Goal: Task Accomplishment & Management: Complete application form

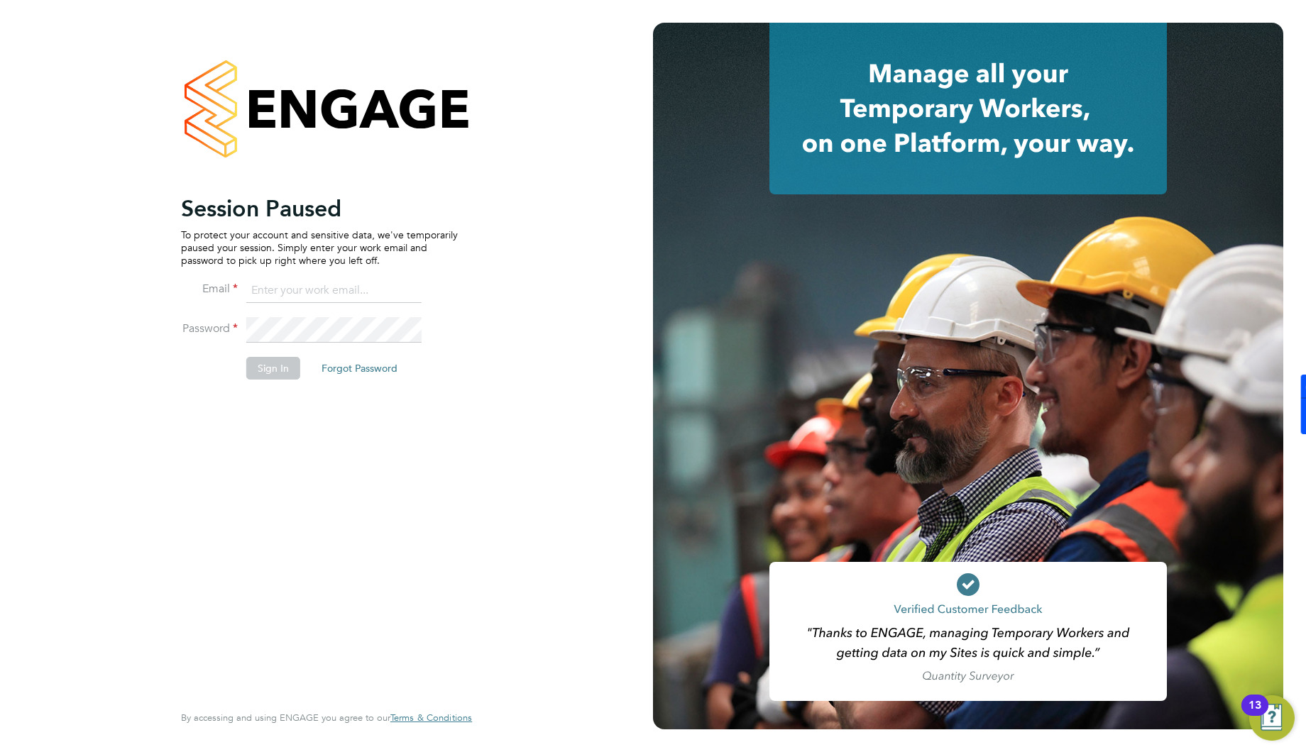
type input "ben.densham@jss-search.com"
click at [216, 393] on li "Sign In Forgot Password" at bounding box center [319, 375] width 277 height 37
click at [281, 371] on button "Sign In" at bounding box center [273, 368] width 54 height 23
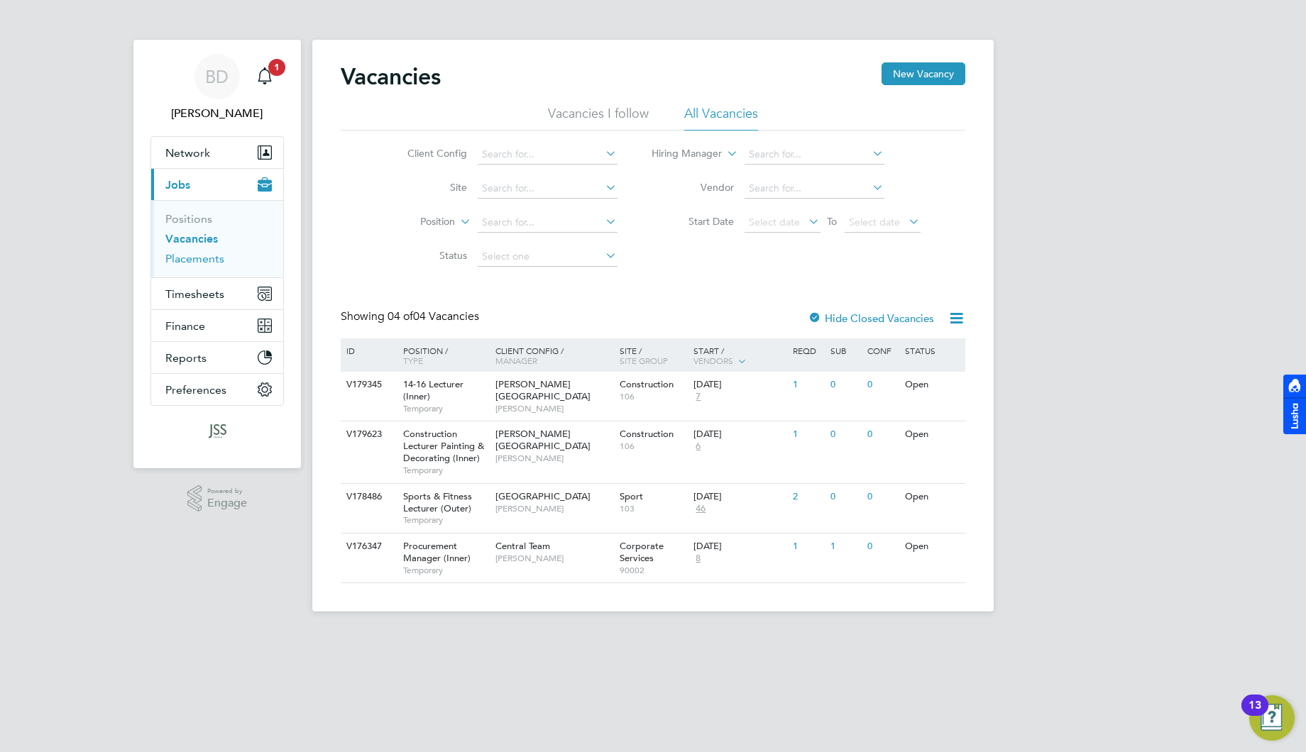
click at [211, 264] on link "Placements" at bounding box center [194, 258] width 59 height 13
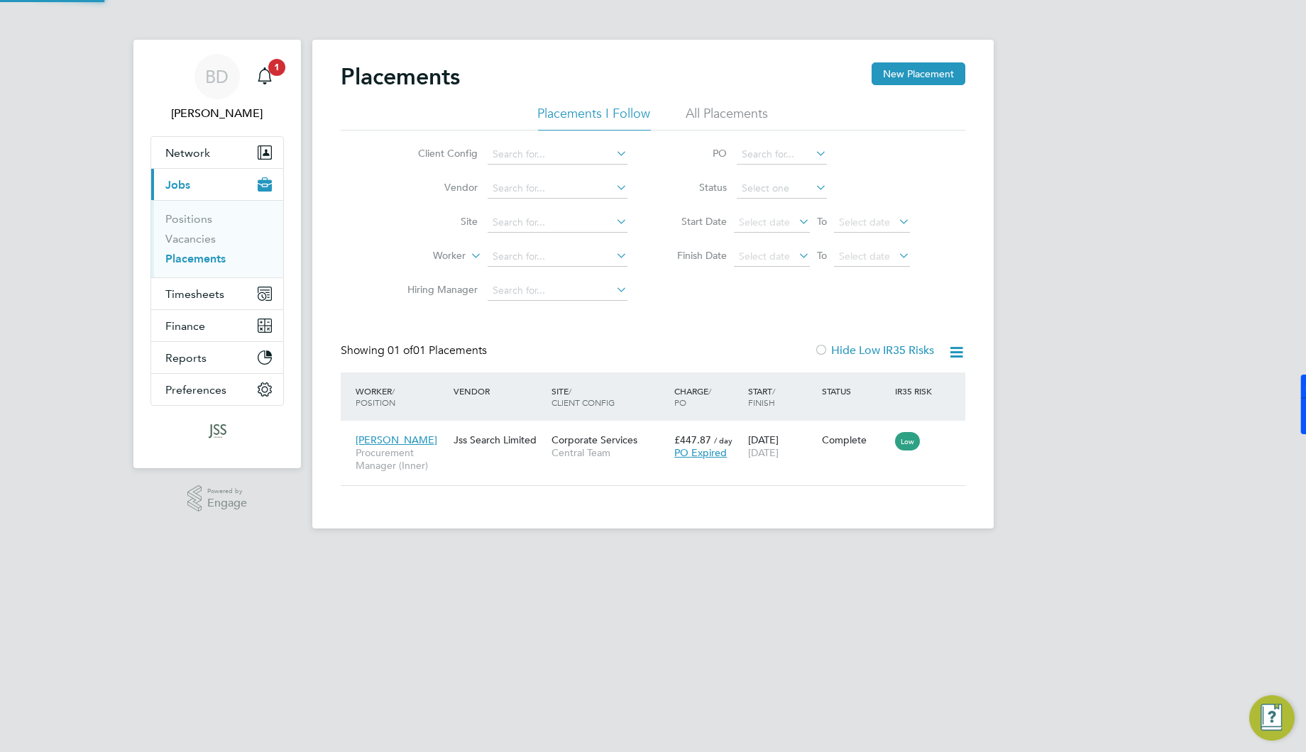
scroll to position [13, 67]
click at [604, 458] on span "Central Team" at bounding box center [610, 452] width 116 height 13
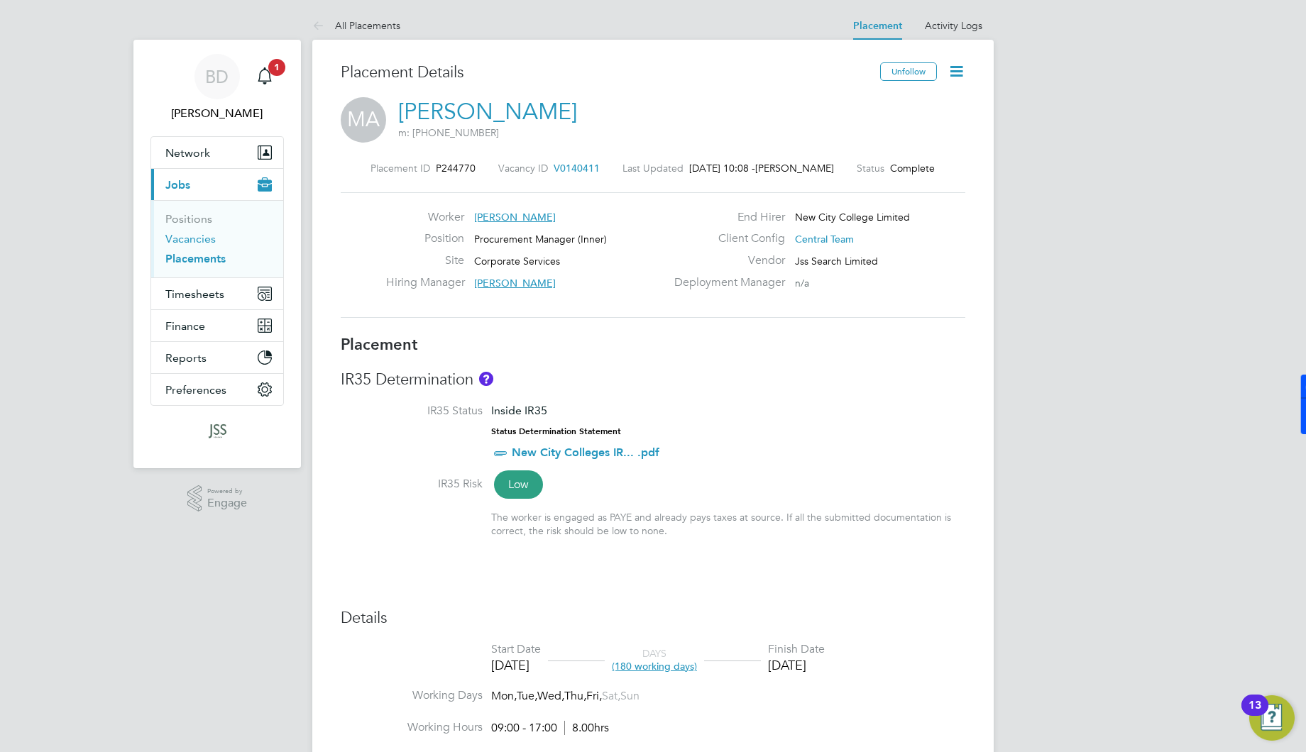
click at [197, 242] on link "Vacancies" at bounding box center [190, 238] width 50 height 13
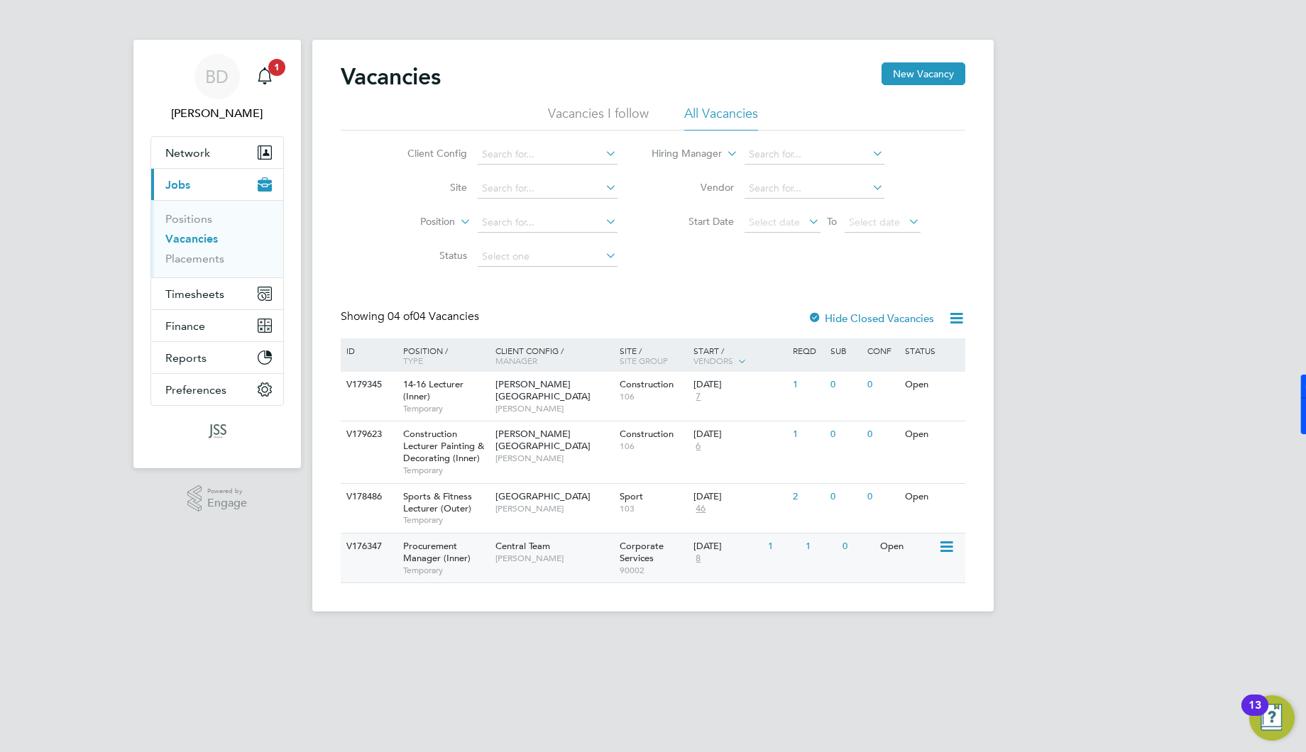
click at [457, 560] on span "Procurement Manager (Inner)" at bounding box center [436, 552] width 67 height 24
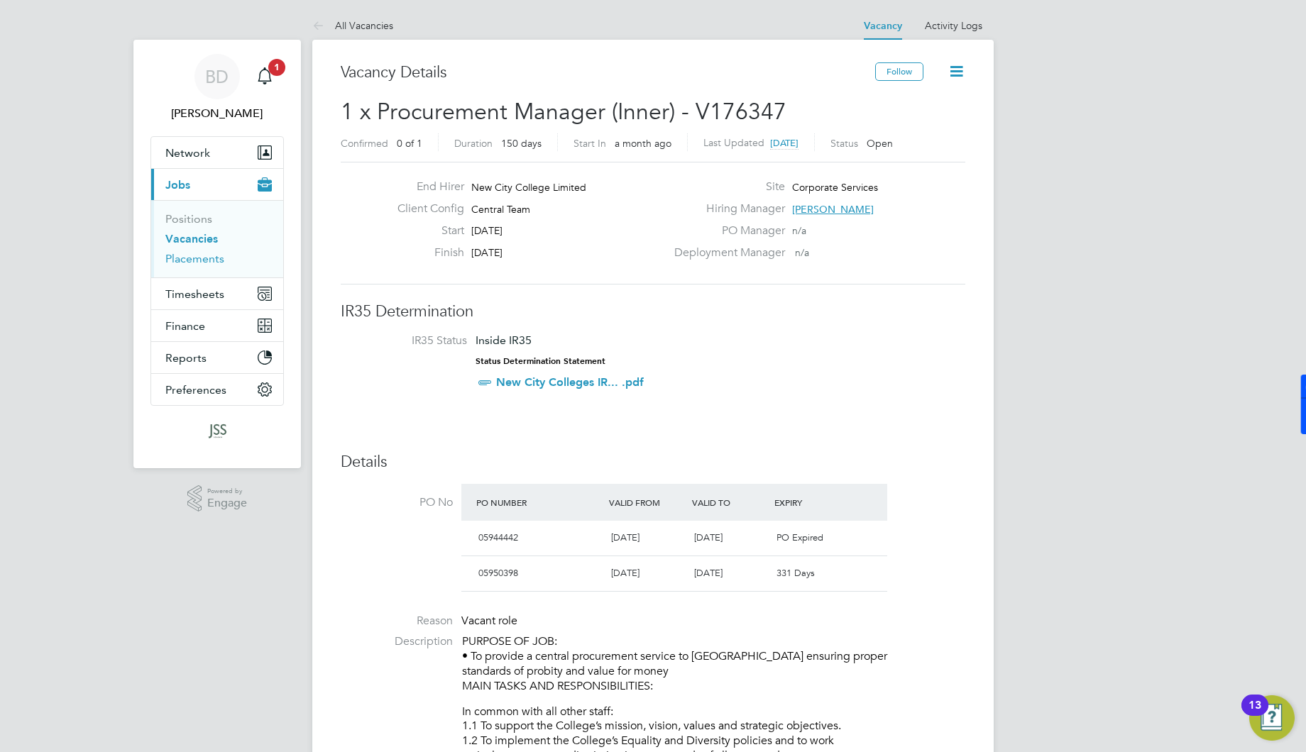
click at [206, 256] on link "Placements" at bounding box center [194, 258] width 59 height 13
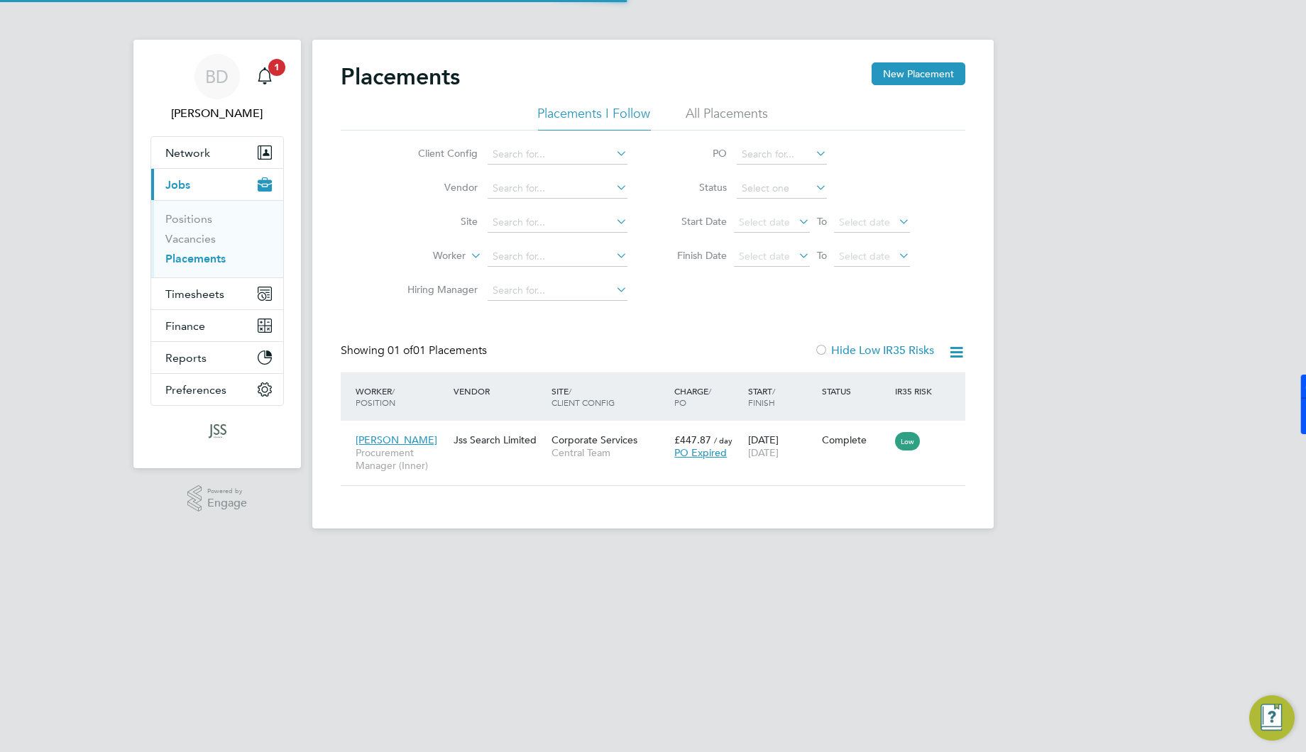
scroll to position [13, 67]
click at [199, 216] on link "Positions" at bounding box center [188, 218] width 47 height 13
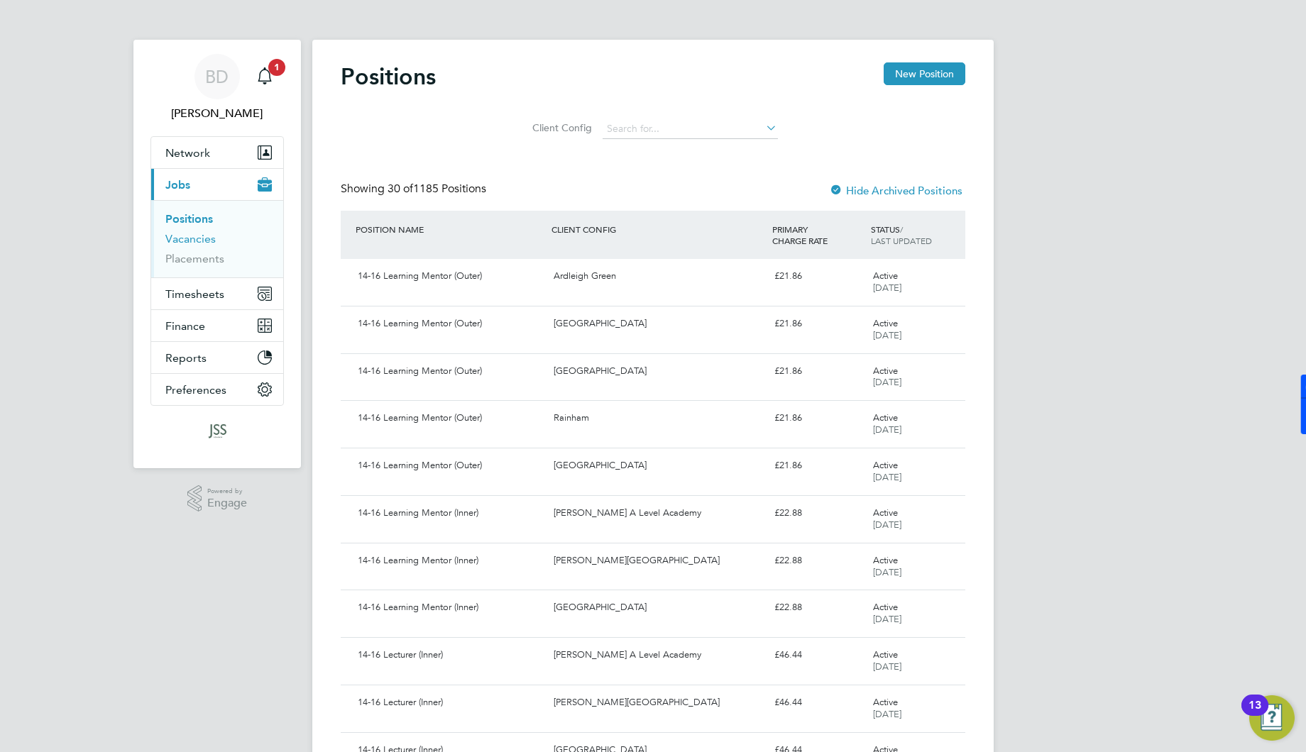
click at [191, 240] on link "Vacancies" at bounding box center [190, 238] width 50 height 13
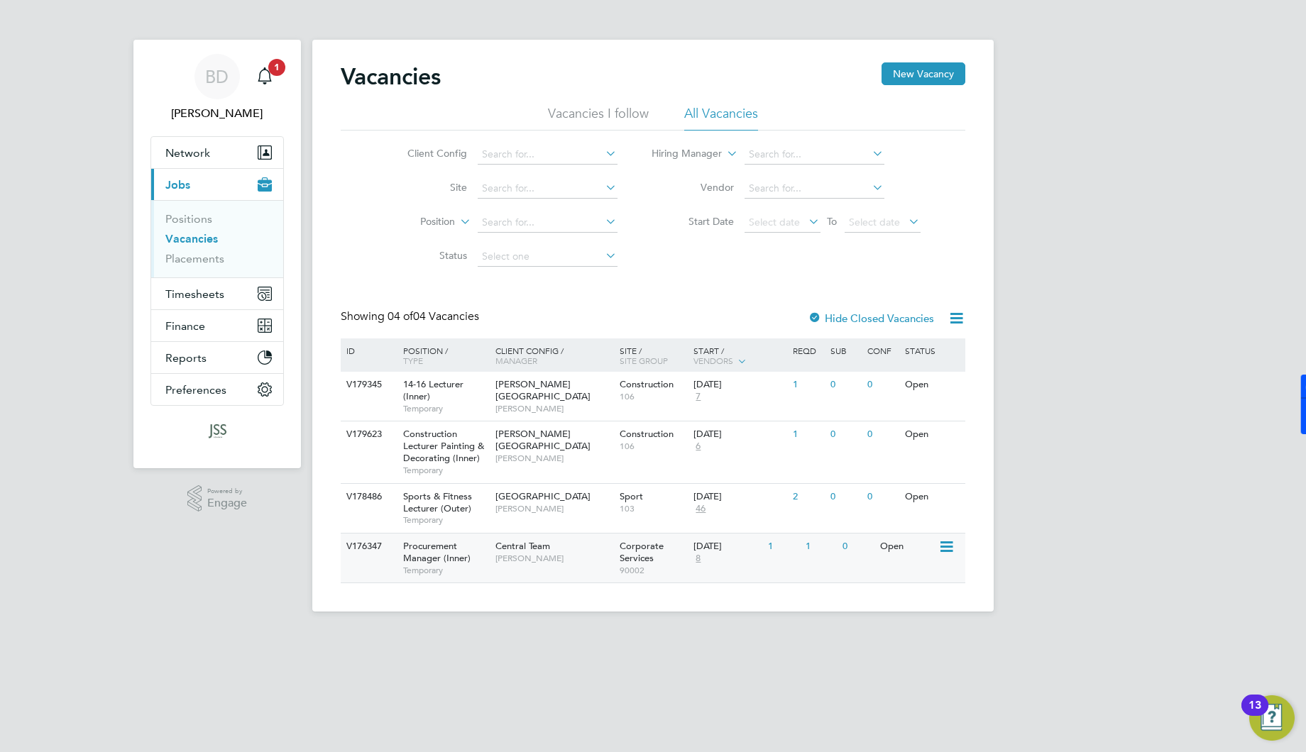
click at [466, 554] on span "Procurement Manager (Inner)" at bounding box center [436, 552] width 67 height 24
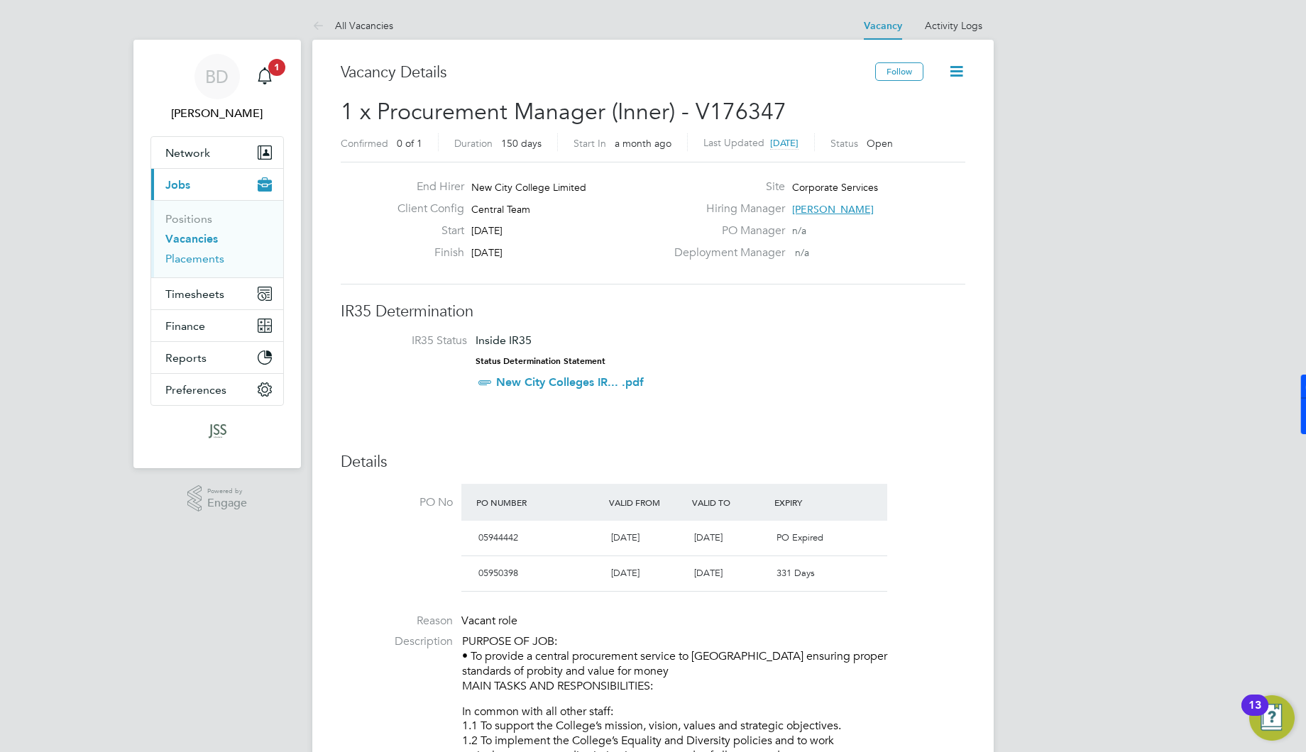
click at [199, 258] on link "Placements" at bounding box center [194, 258] width 59 height 13
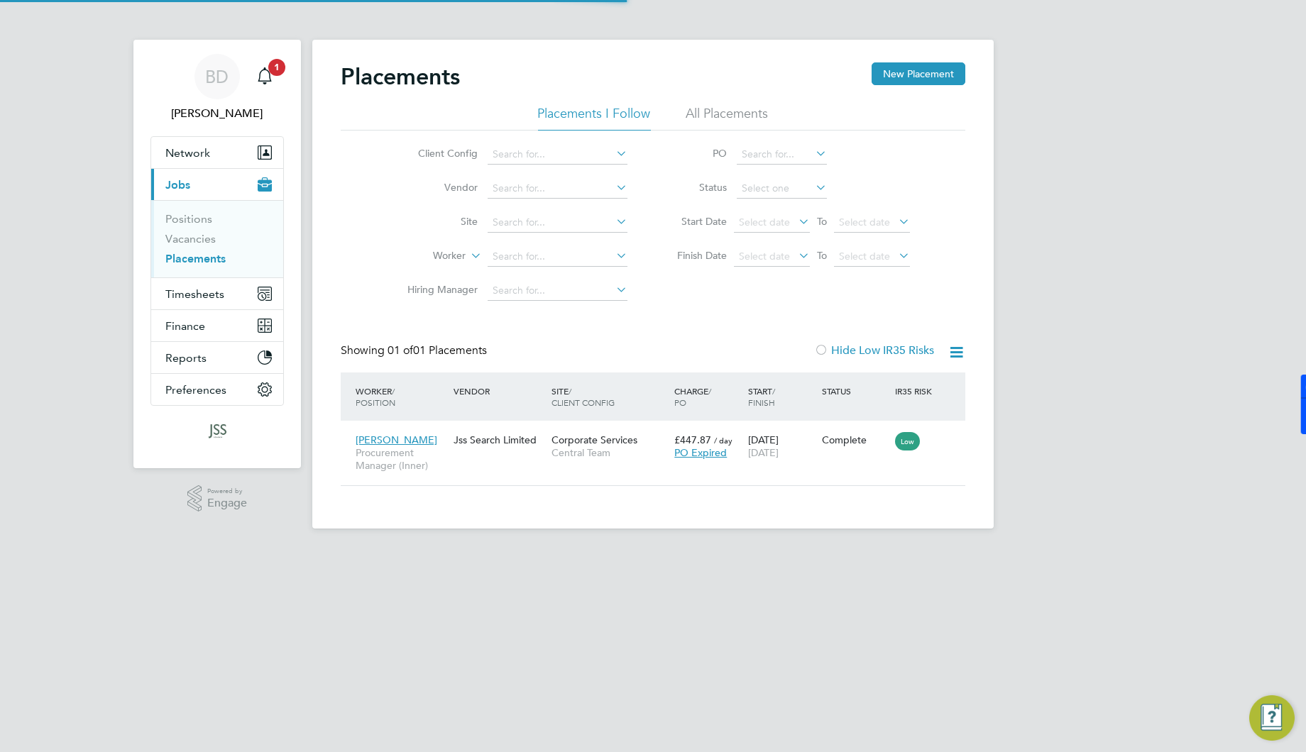
scroll to position [13, 67]
click at [194, 215] on link "Positions" at bounding box center [188, 218] width 47 height 13
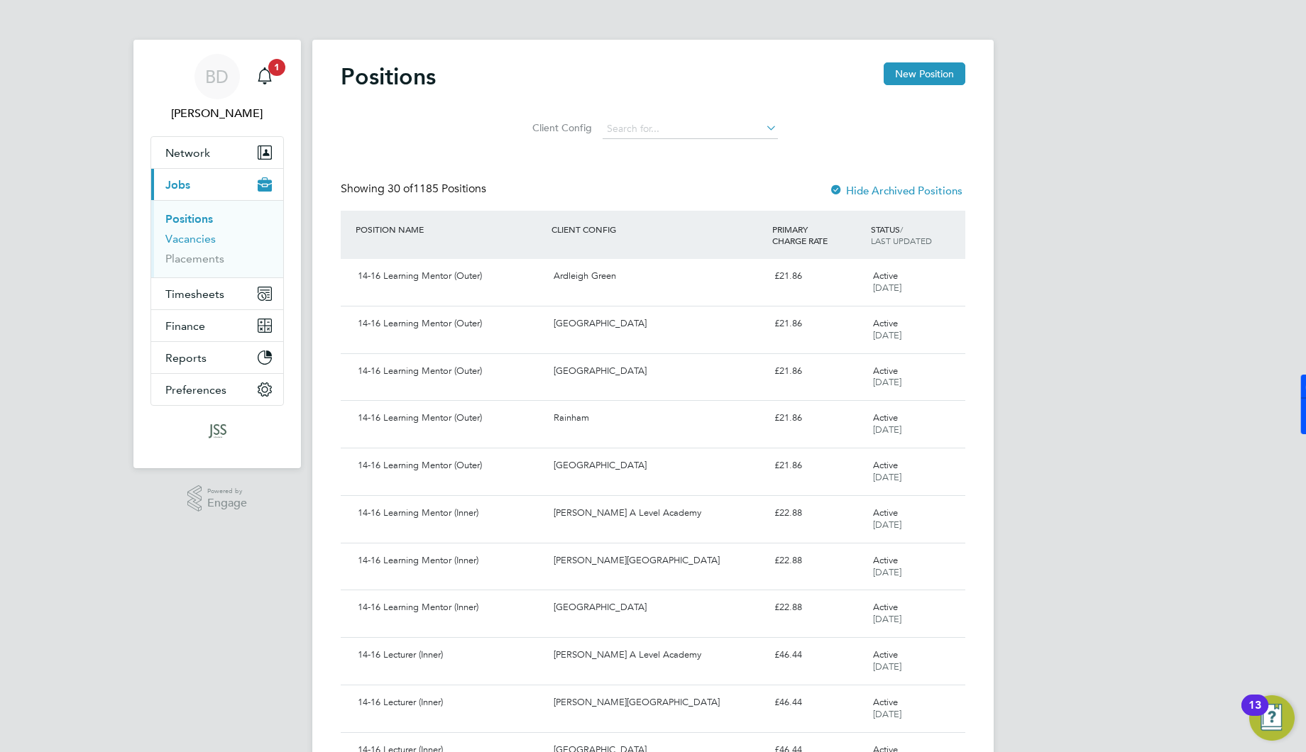
click at [202, 243] on link "Vacancies" at bounding box center [190, 238] width 50 height 13
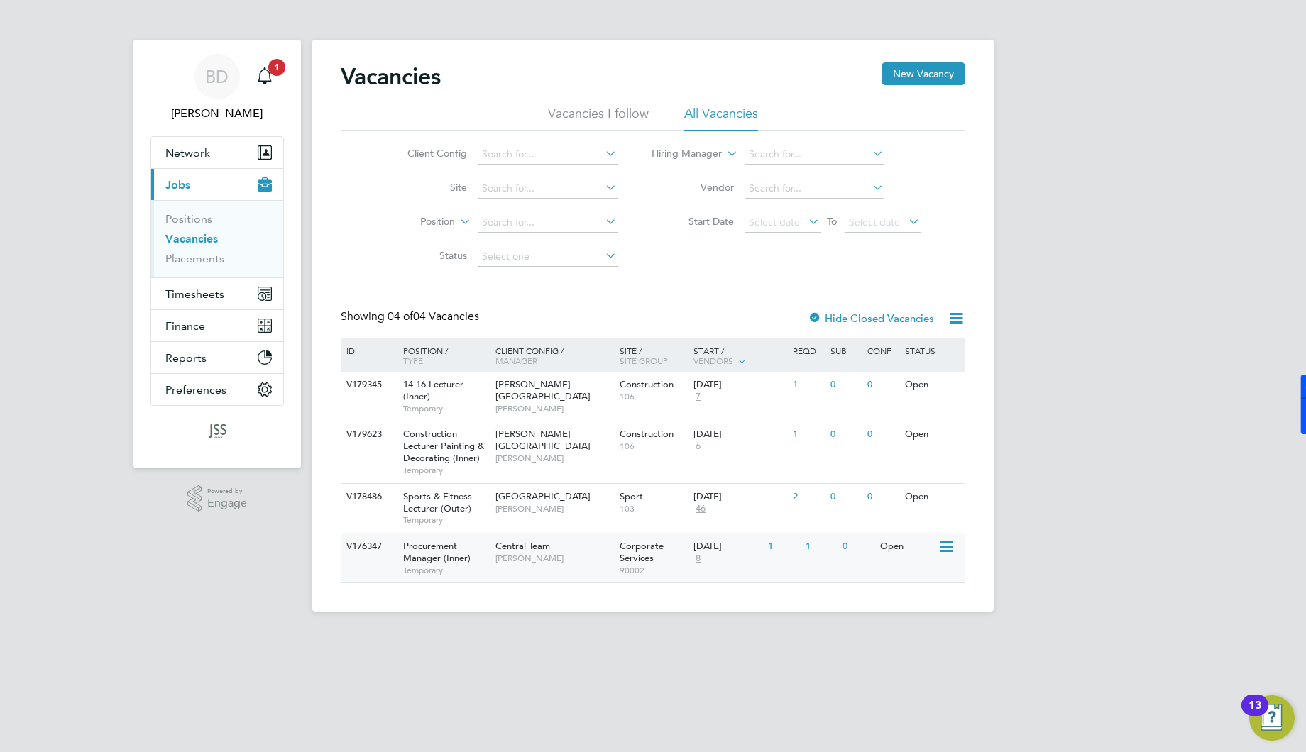
click at [452, 544] on span "Procurement Manager (Inner)" at bounding box center [436, 552] width 67 height 24
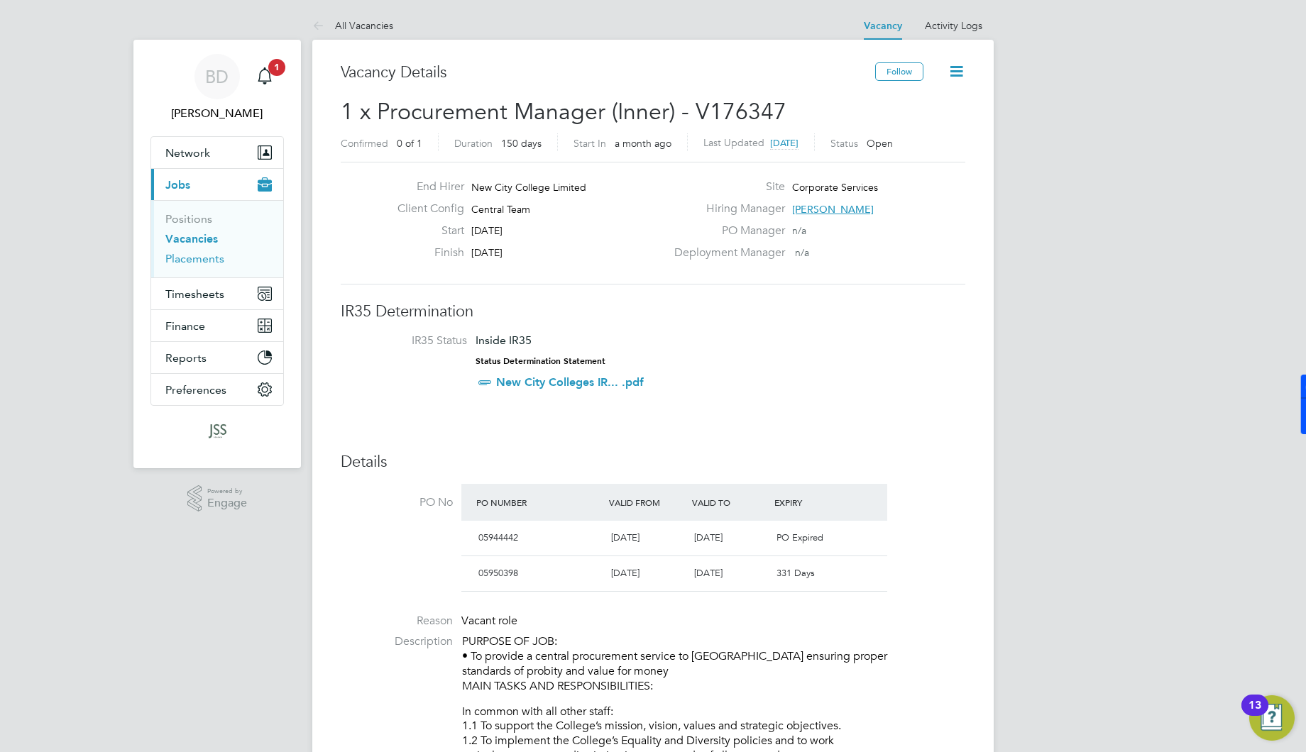
click at [206, 256] on link "Placements" at bounding box center [194, 258] width 59 height 13
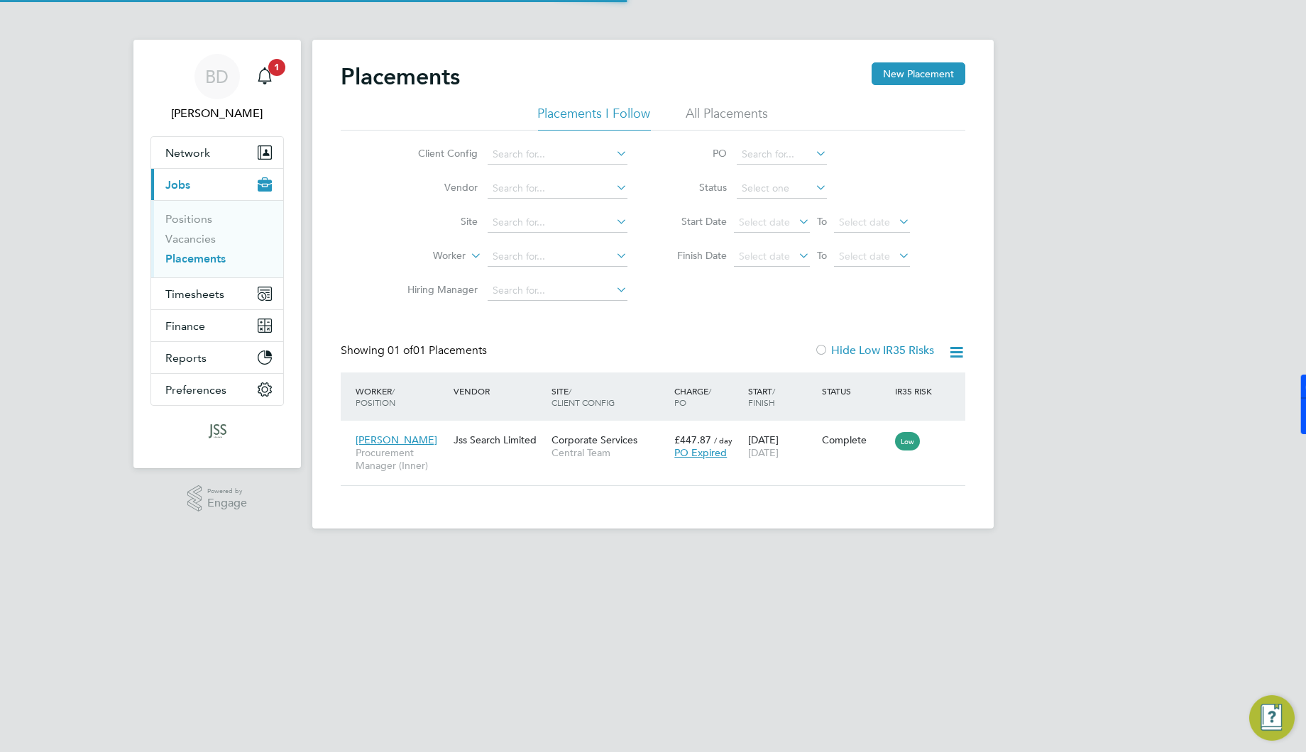
scroll to position [13, 67]
click at [199, 214] on link "Positions" at bounding box center [188, 218] width 47 height 13
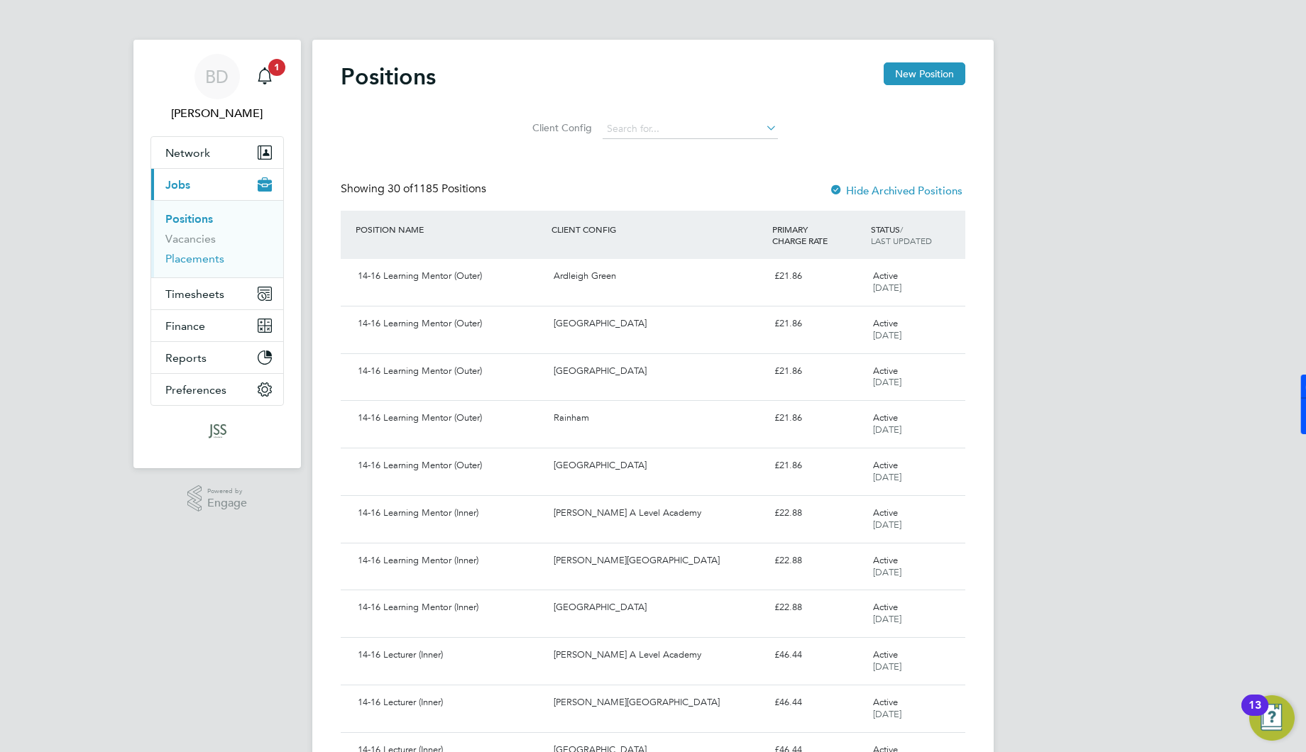
click at [197, 256] on link "Placements" at bounding box center [194, 258] width 59 height 13
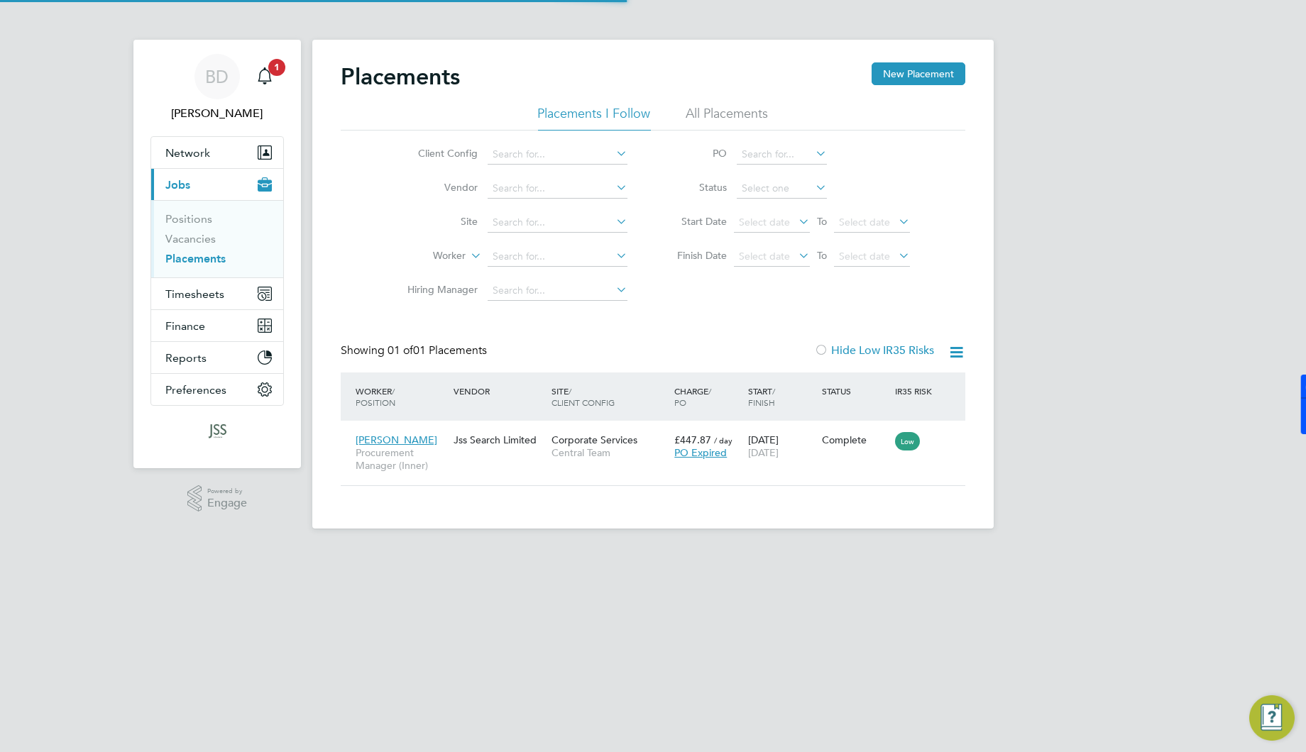
scroll to position [6, 7]
click at [185, 240] on link "Vacancies" at bounding box center [190, 238] width 50 height 13
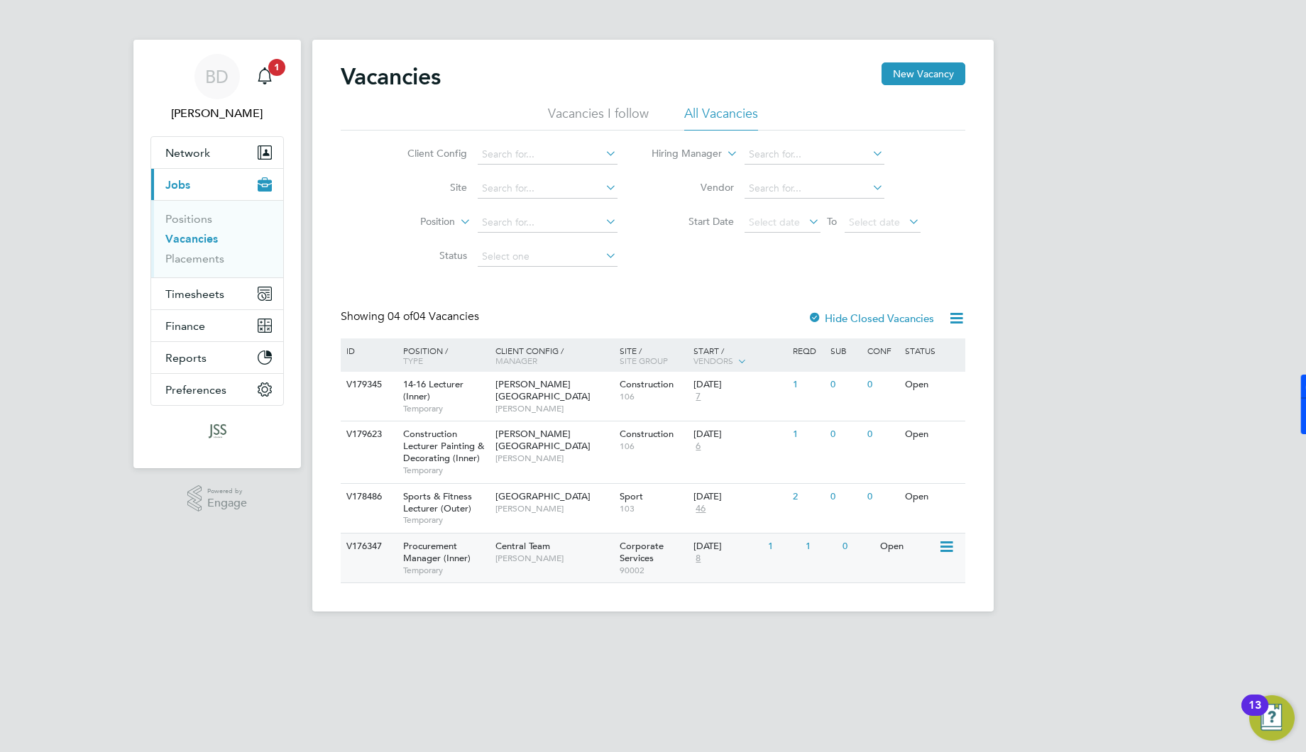
click at [433, 551] on span "Procurement Manager (Inner)" at bounding box center [436, 552] width 67 height 24
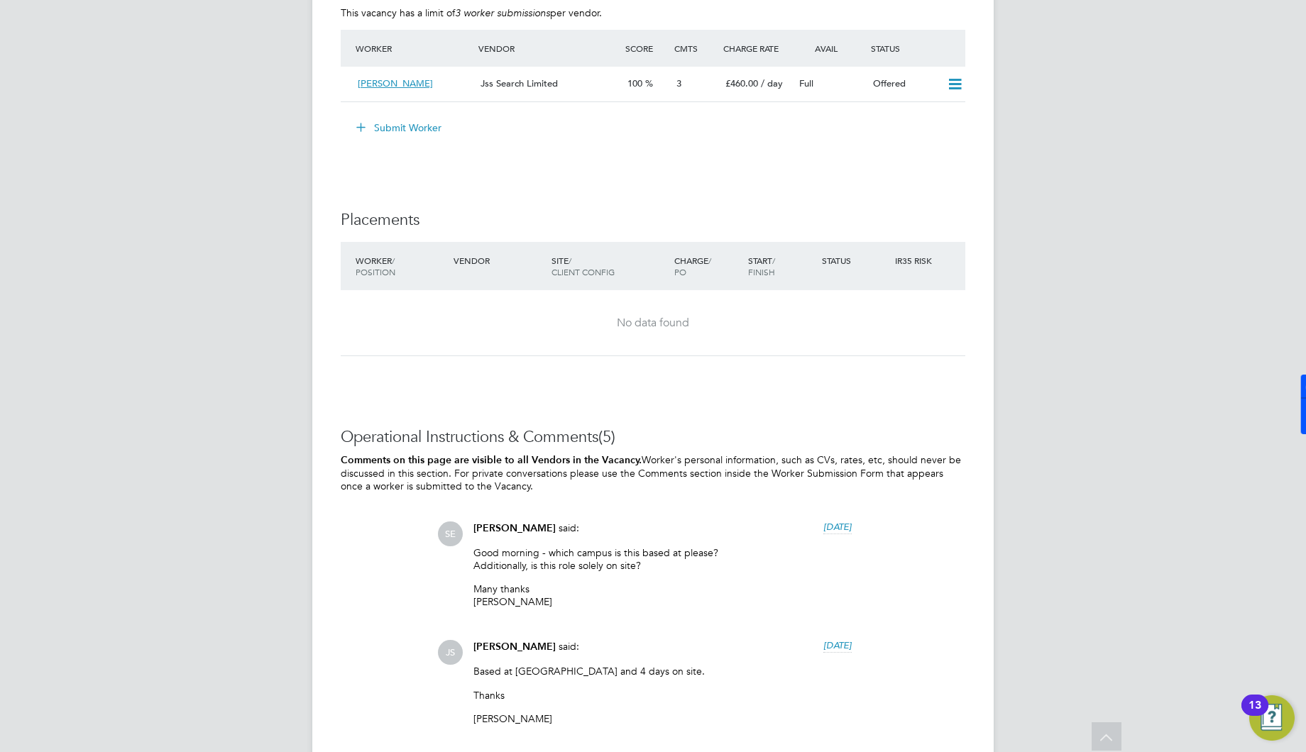
scroll to position [2600, 0]
click at [397, 79] on span "[PERSON_NAME]" at bounding box center [395, 85] width 75 height 12
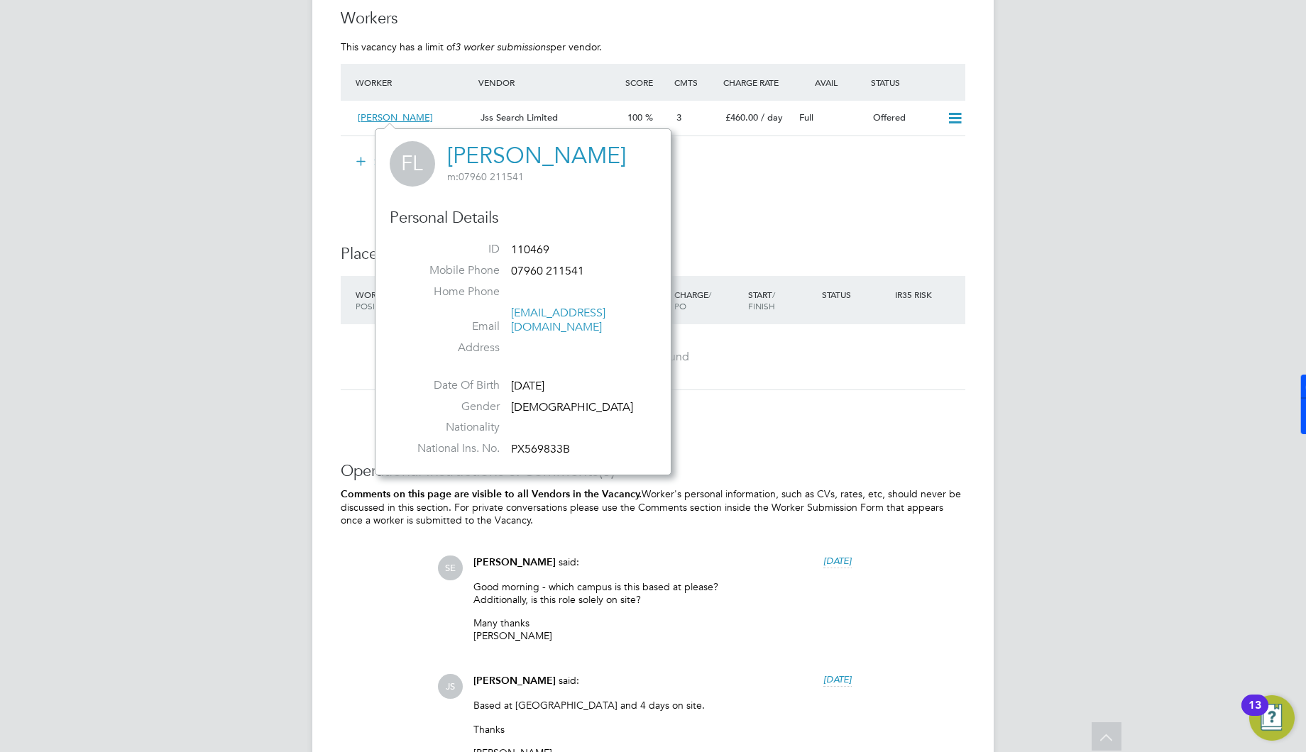
scroll to position [2566, 0]
click at [398, 113] on span "[PERSON_NAME]" at bounding box center [395, 119] width 75 height 12
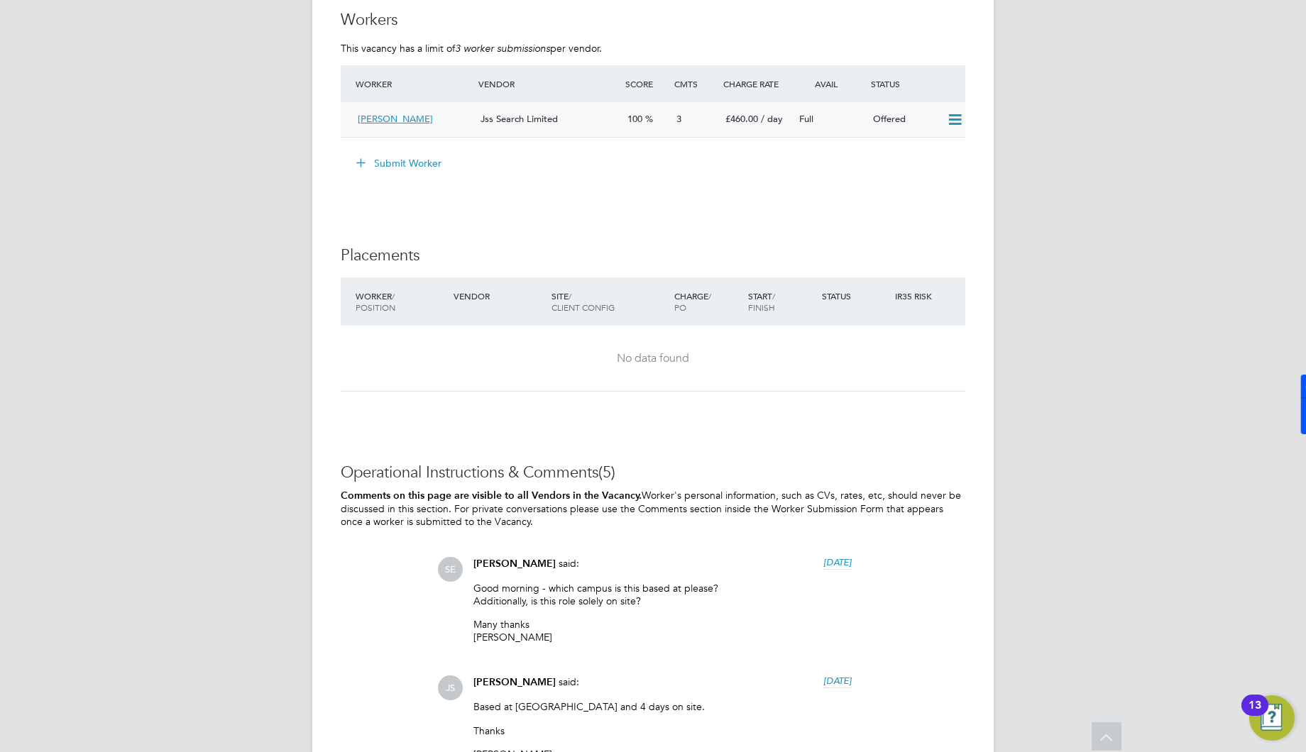
click at [399, 119] on span "[PERSON_NAME]" at bounding box center [395, 119] width 75 height 12
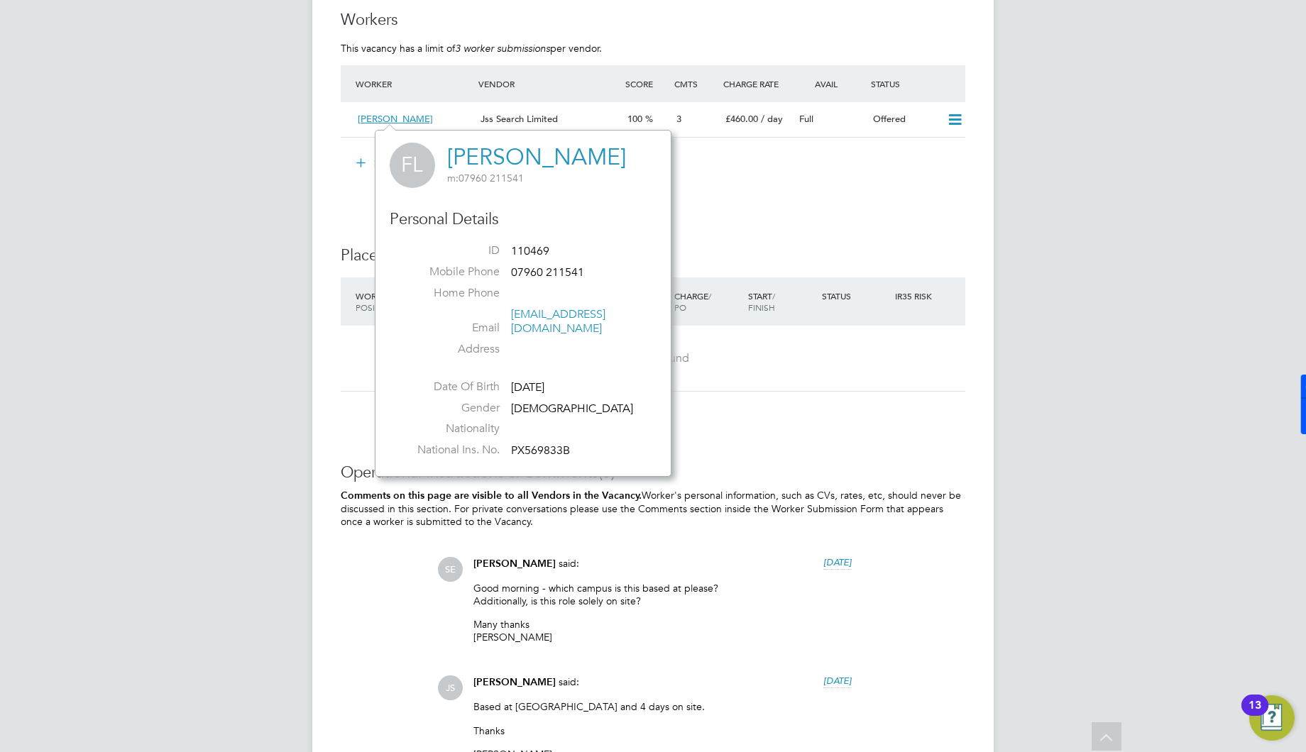
click at [508, 158] on link "[PERSON_NAME]" at bounding box center [536, 157] width 179 height 28
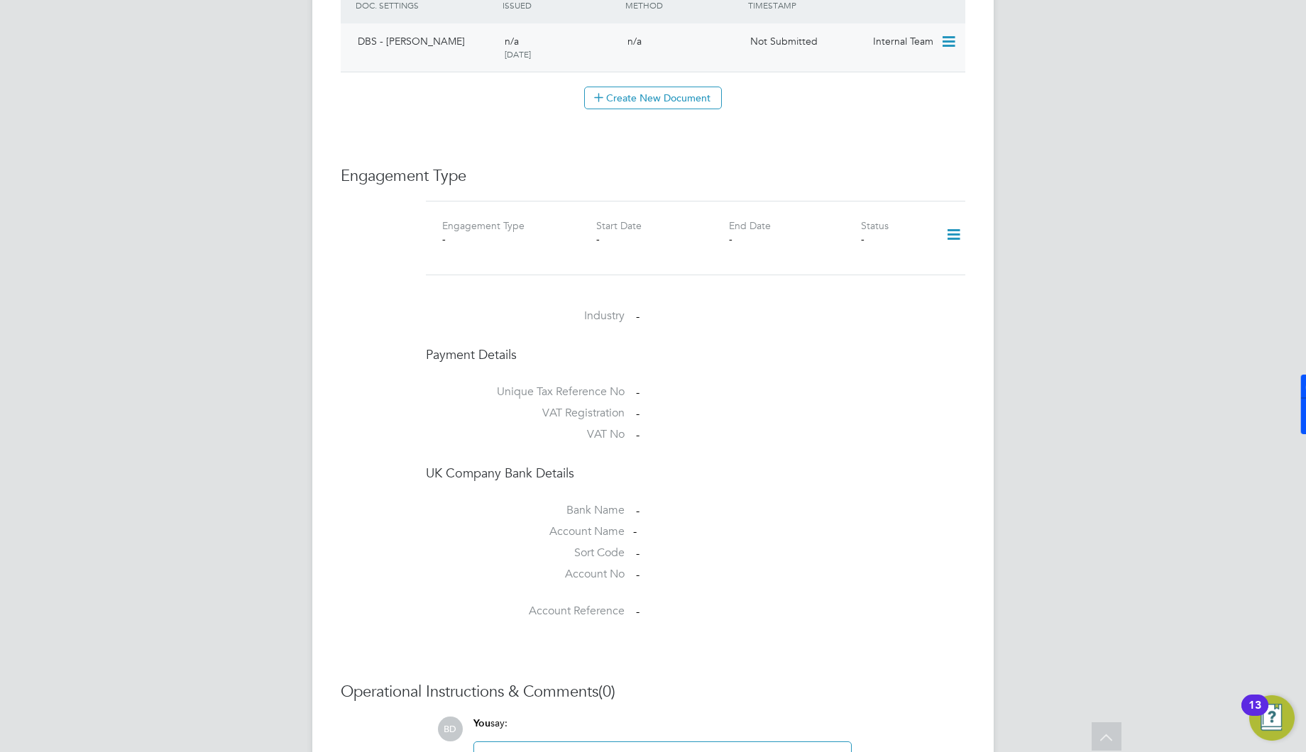
scroll to position [854, 0]
click at [955, 218] on icon at bounding box center [953, 234] width 25 height 33
click at [862, 273] on li "Add Engagement Type" at bounding box center [881, 279] width 161 height 20
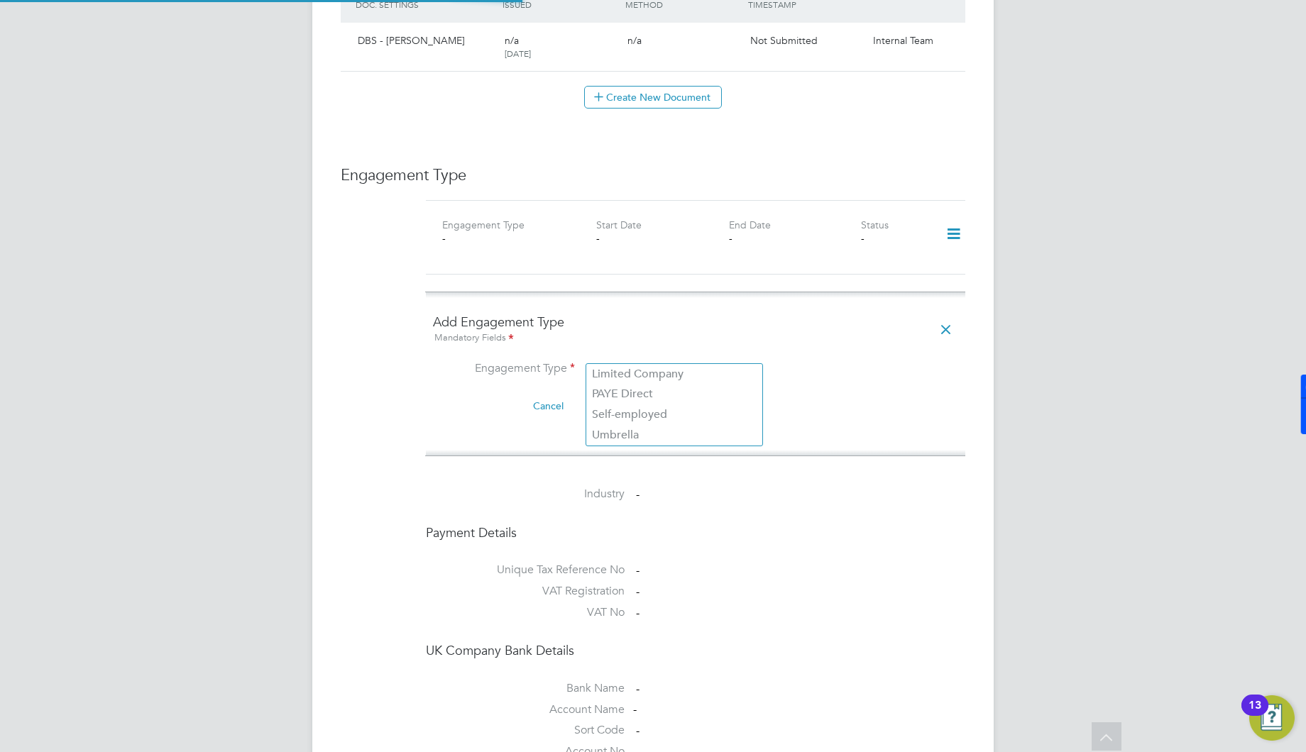
click at [655, 361] on input at bounding box center [673, 371] width 175 height 20
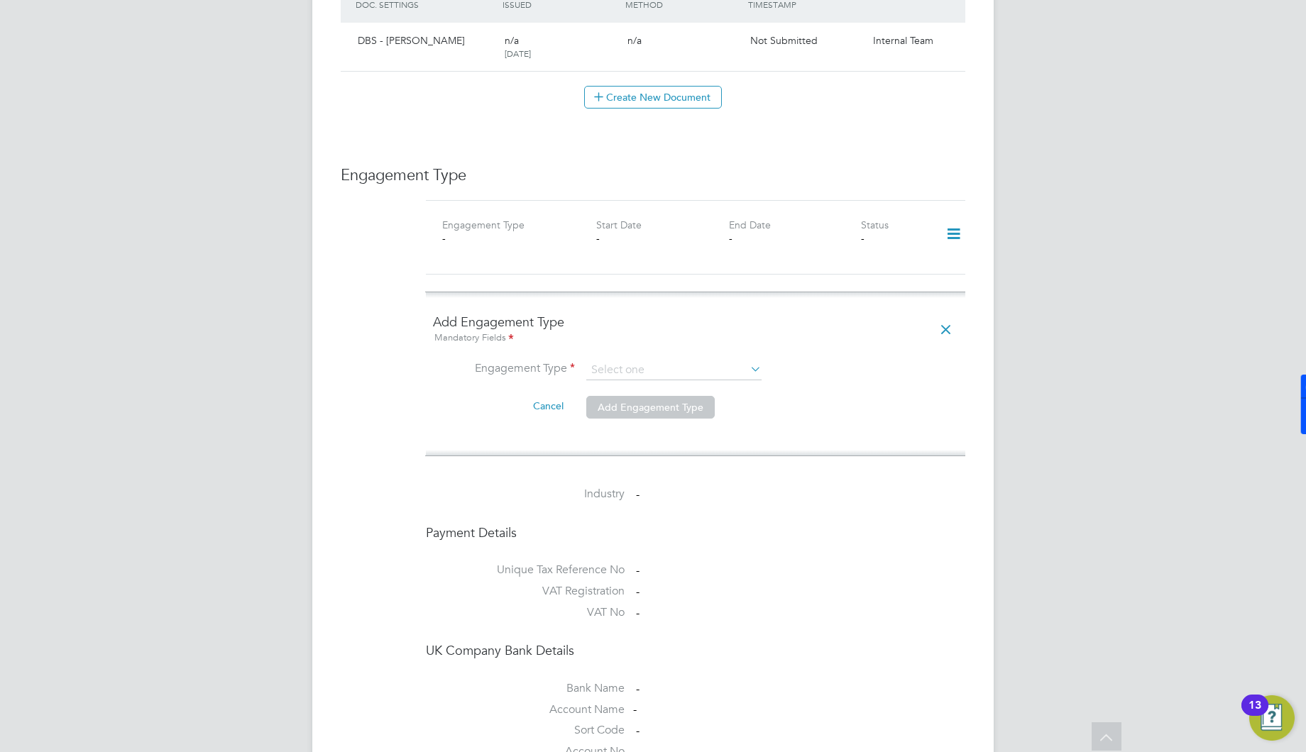
click at [643, 430] on li "Umbrella" at bounding box center [674, 435] width 176 height 21
type input "Umbrella"
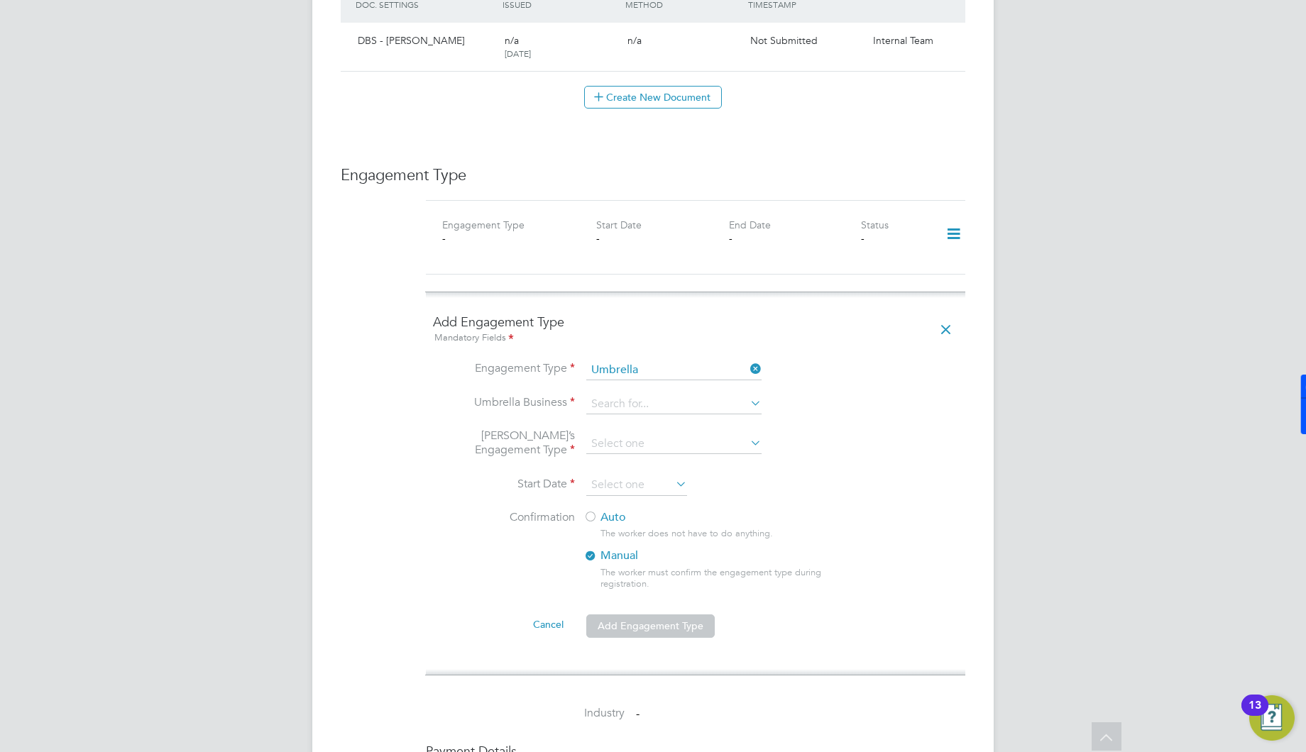
scroll to position [926, 0]
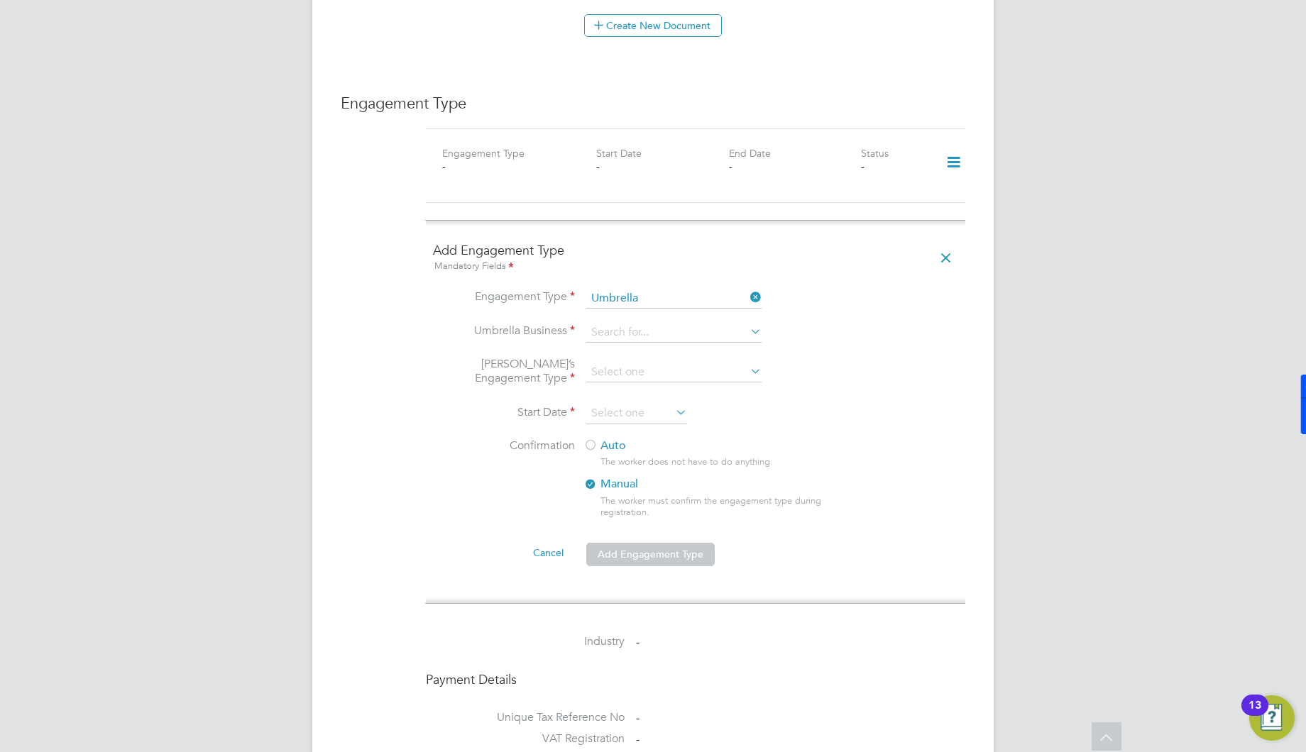
click at [637, 327] on li "Umbrella Business" at bounding box center [695, 340] width 525 height 34
click at [639, 323] on input at bounding box center [673, 333] width 175 height 20
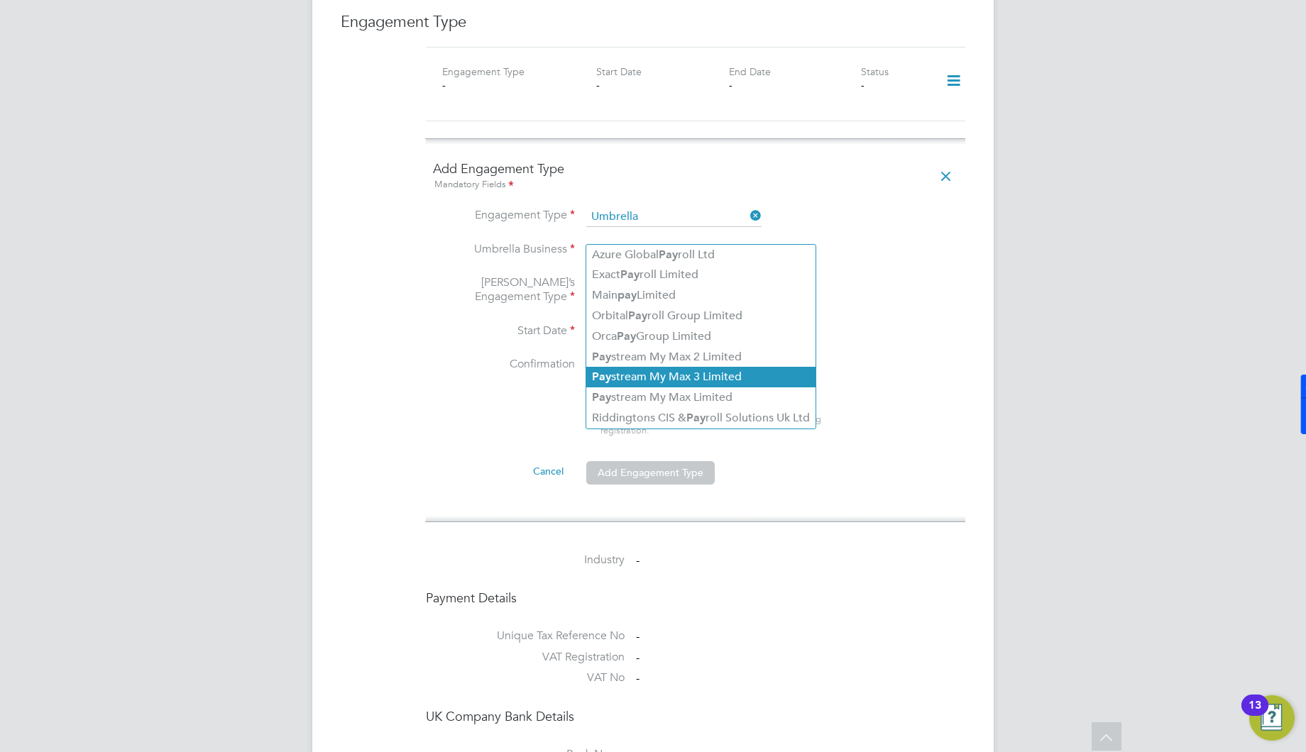
scroll to position [1060, 0]
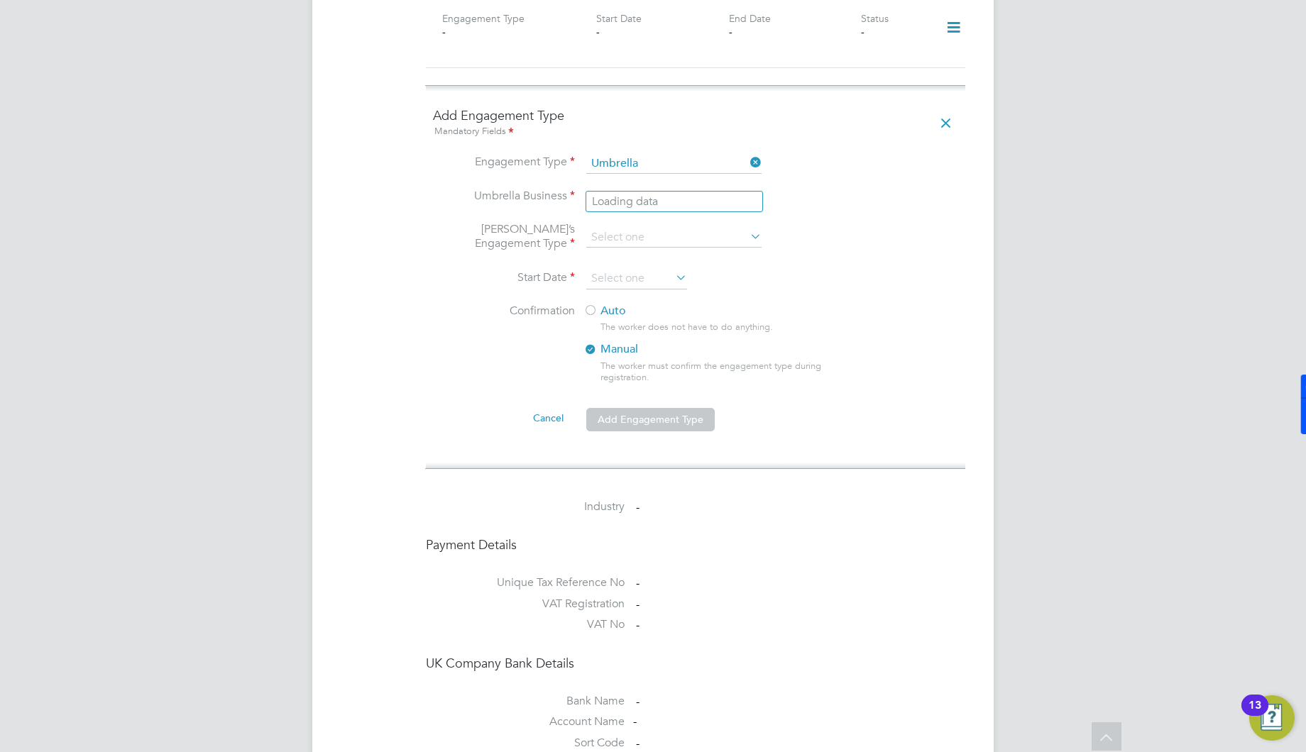
type input "p"
type input "sapphire"
click at [685, 188] on input "SAPPHIRE" at bounding box center [673, 198] width 175 height 20
type input "S"
type input "P"
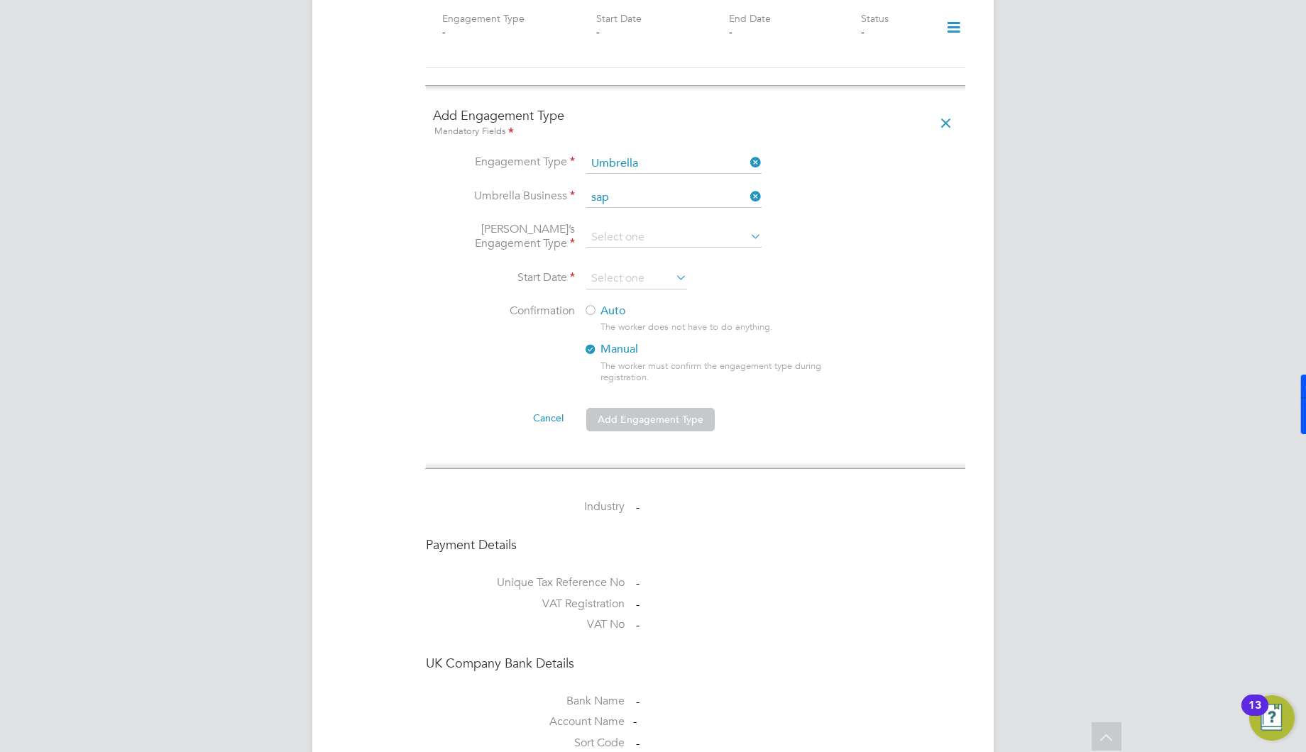
type input "sap"
click at [747, 187] on icon at bounding box center [747, 197] width 0 height 20
click at [725, 188] on input at bounding box center [673, 198] width 175 height 20
type input "s"
type input "p"
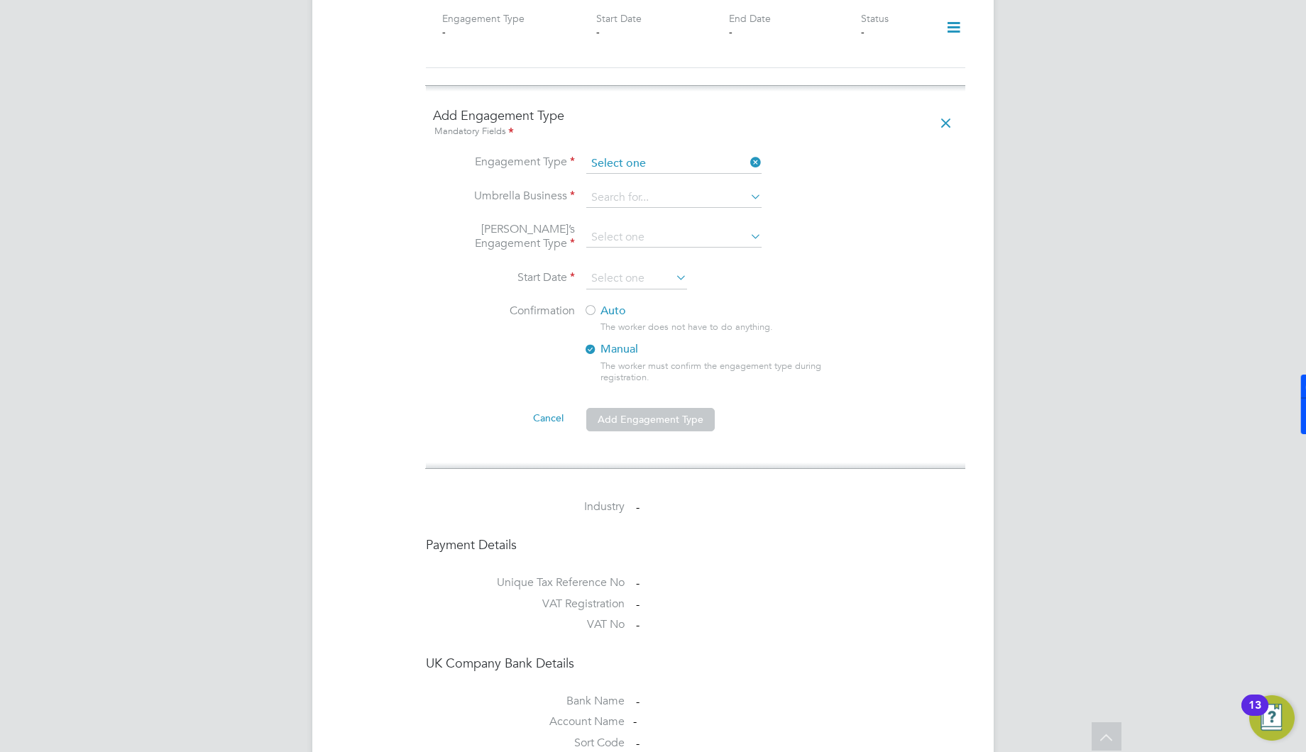
click at [708, 154] on input at bounding box center [673, 164] width 175 height 20
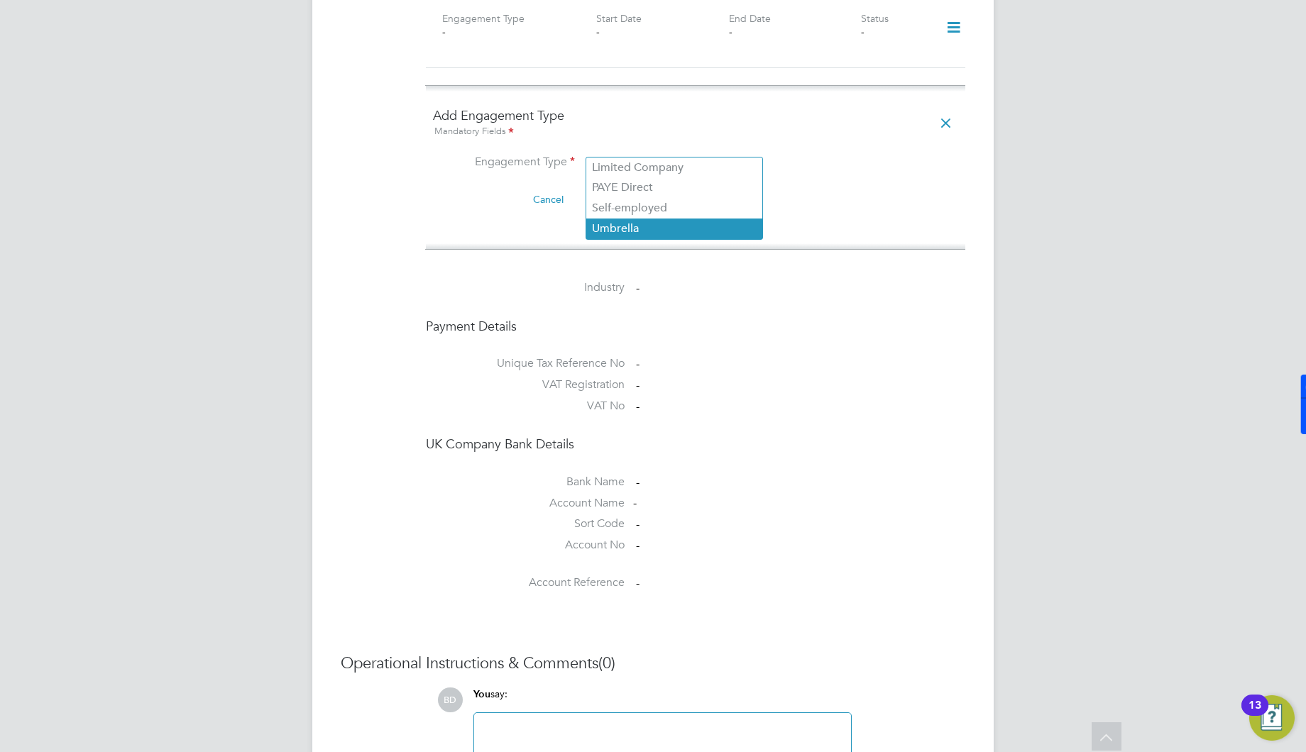
click at [654, 229] on li "Umbrella" at bounding box center [674, 229] width 176 height 21
type input "Umbrella"
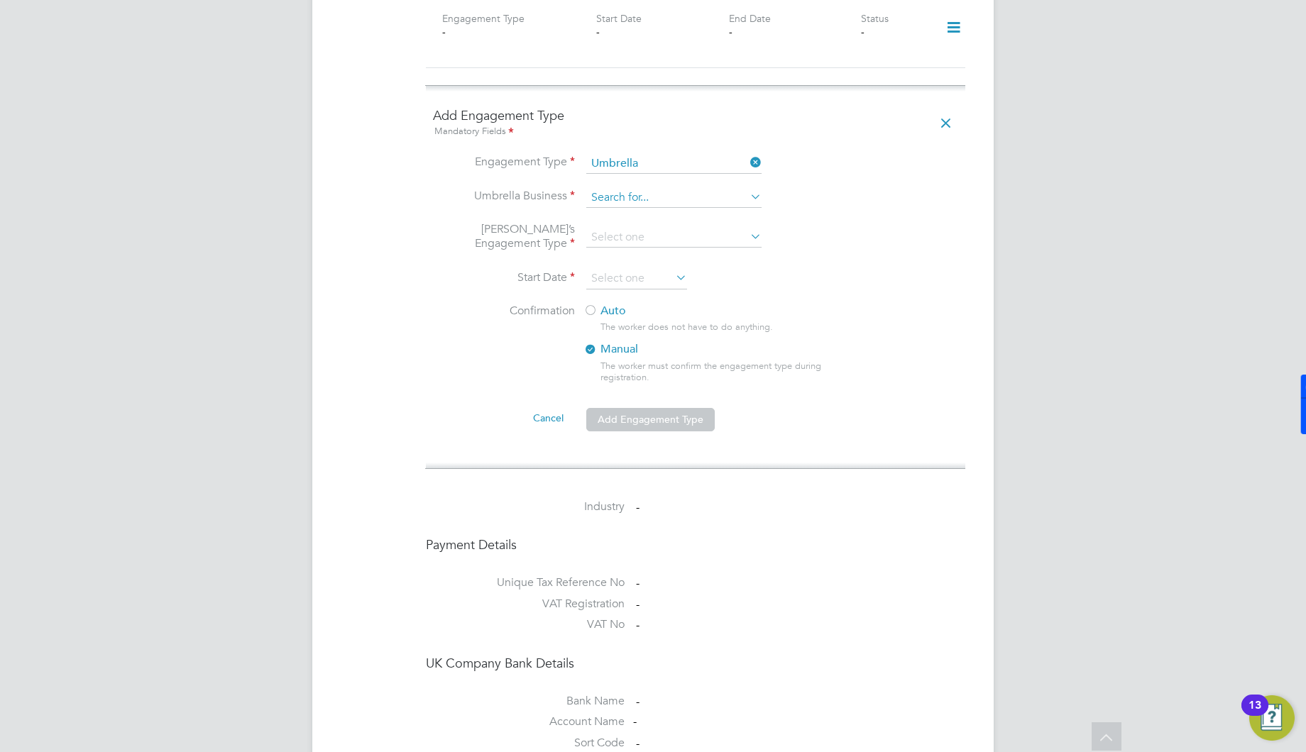
click at [647, 188] on input at bounding box center [673, 198] width 175 height 20
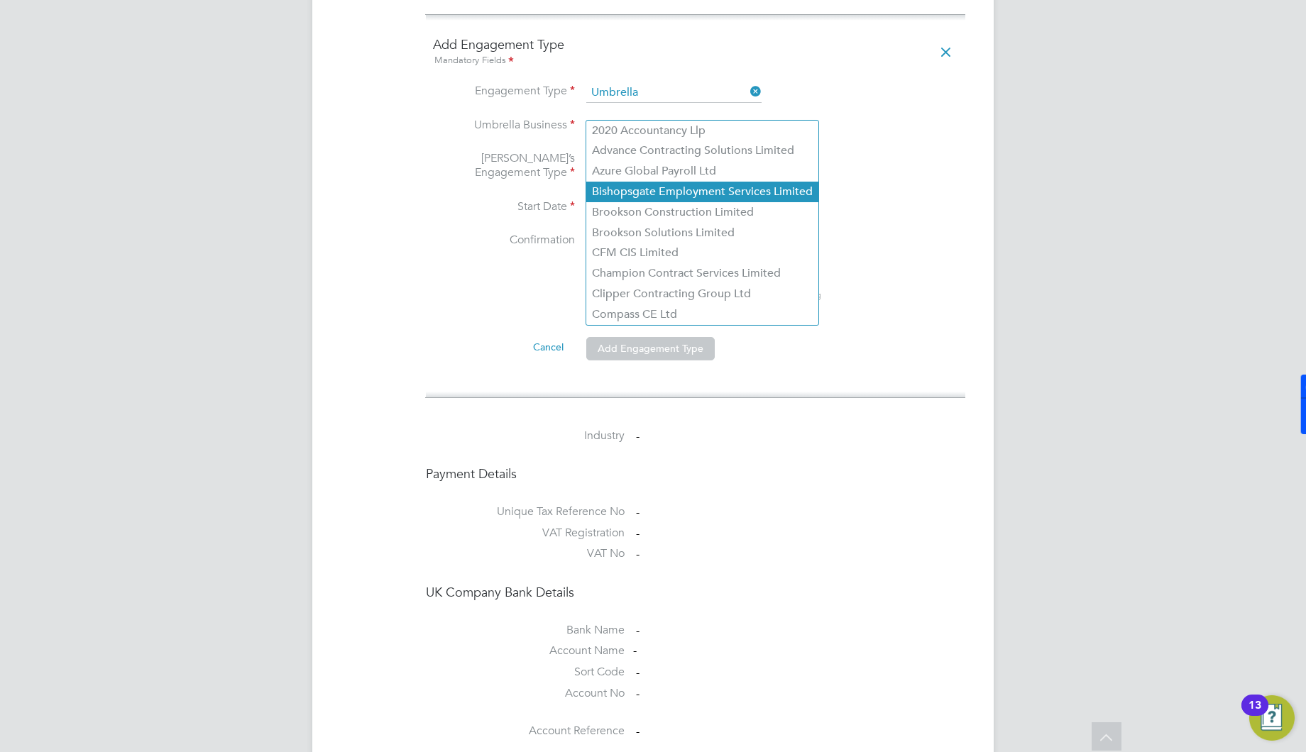
scroll to position [1134, 0]
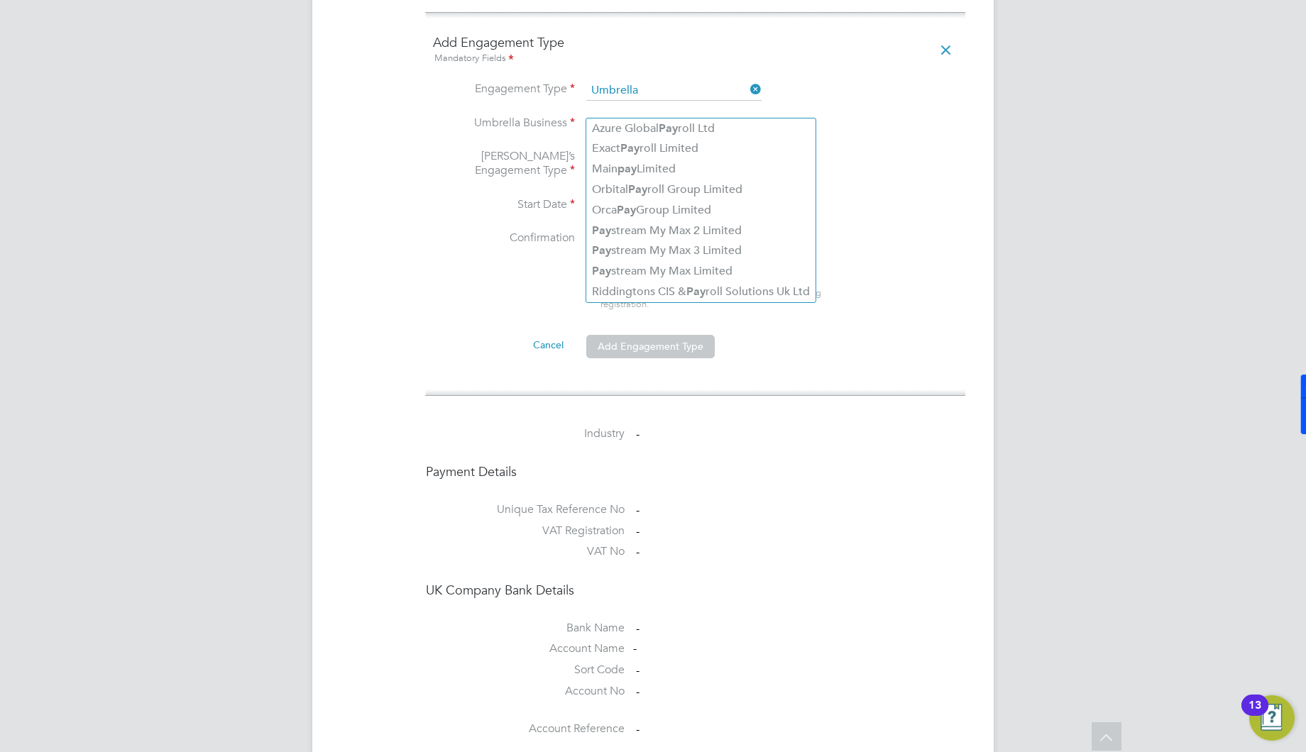
type input "p"
type input "w"
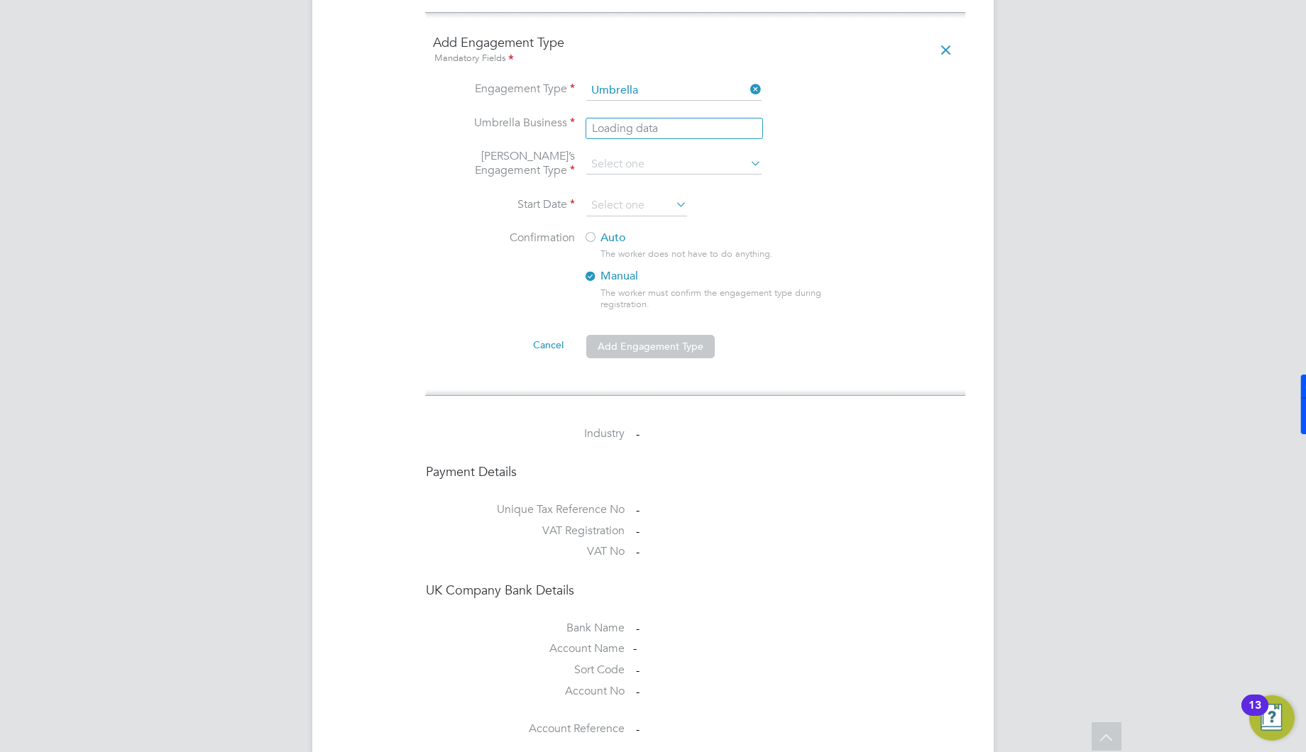
type input "s"
type input "u"
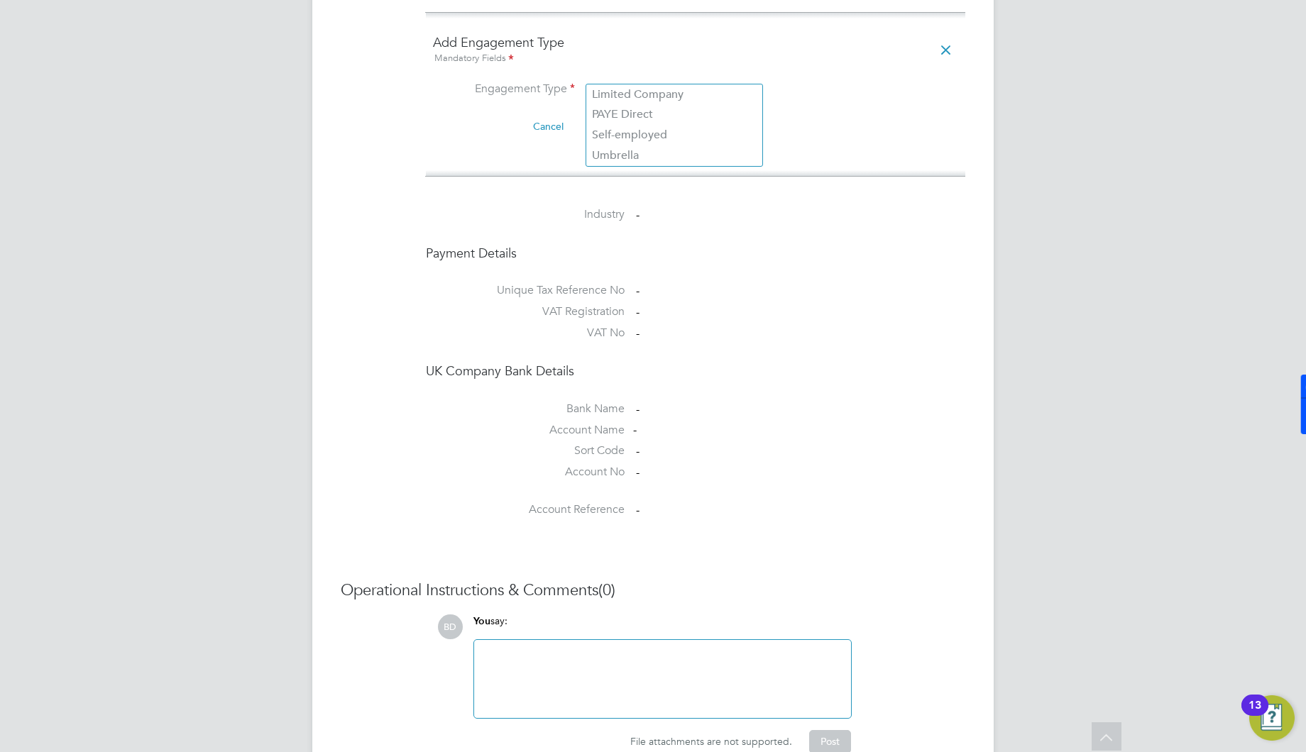
click at [673, 81] on input at bounding box center [673, 91] width 175 height 20
click at [657, 152] on li "Umbrella" at bounding box center [674, 156] width 176 height 21
type input "Umbrella"
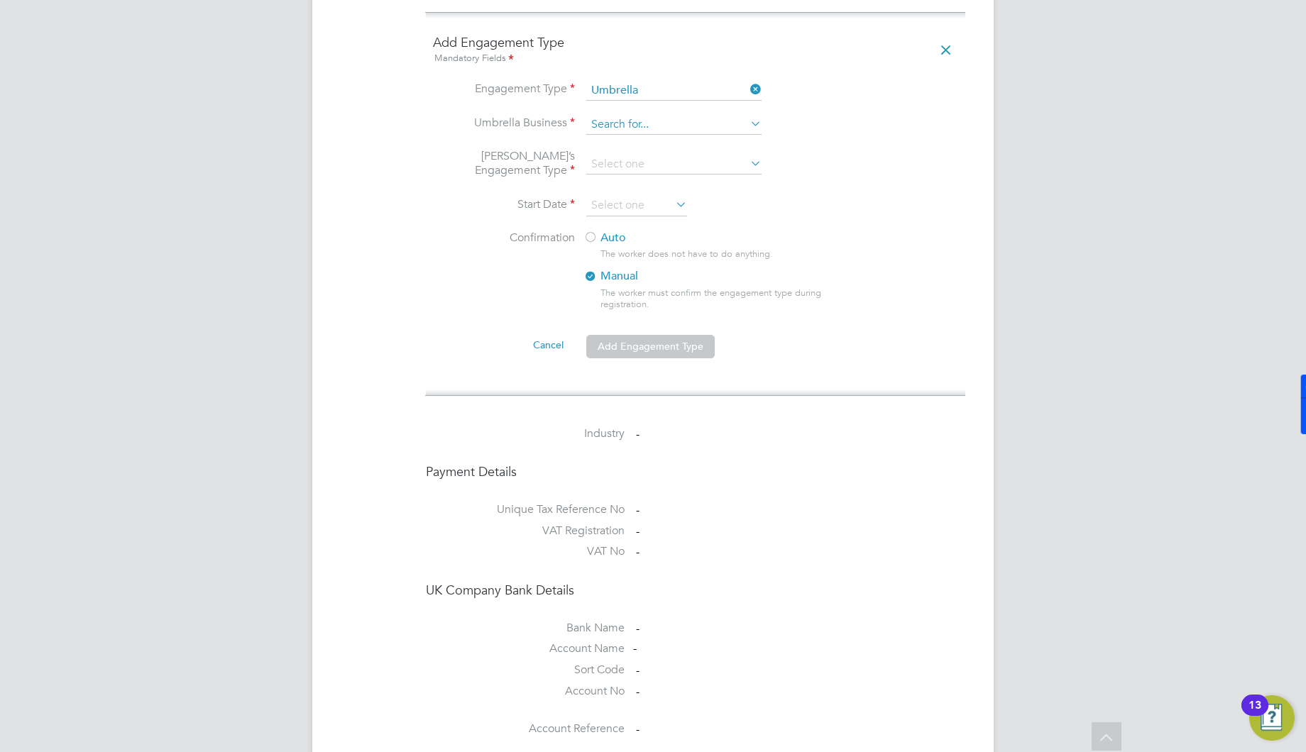
click at [621, 115] on input at bounding box center [673, 125] width 175 height 20
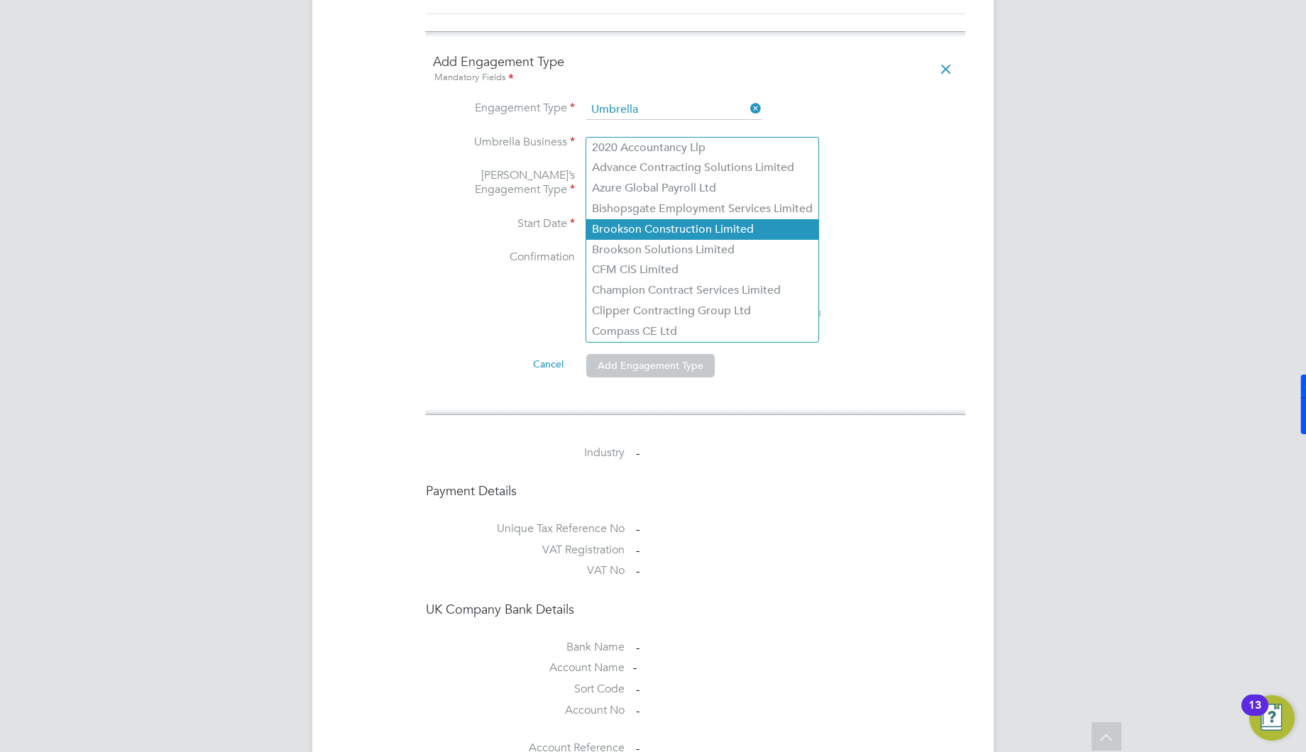
scroll to position [1110, 0]
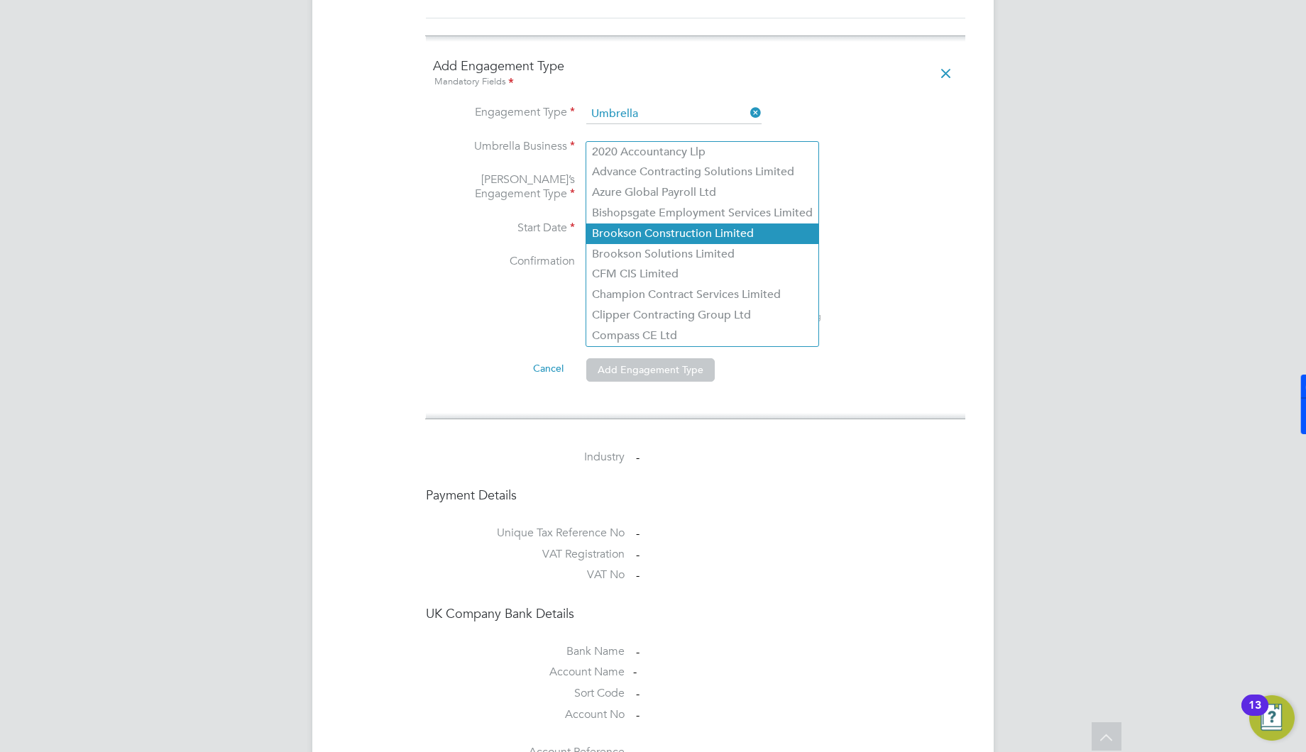
type input "s"
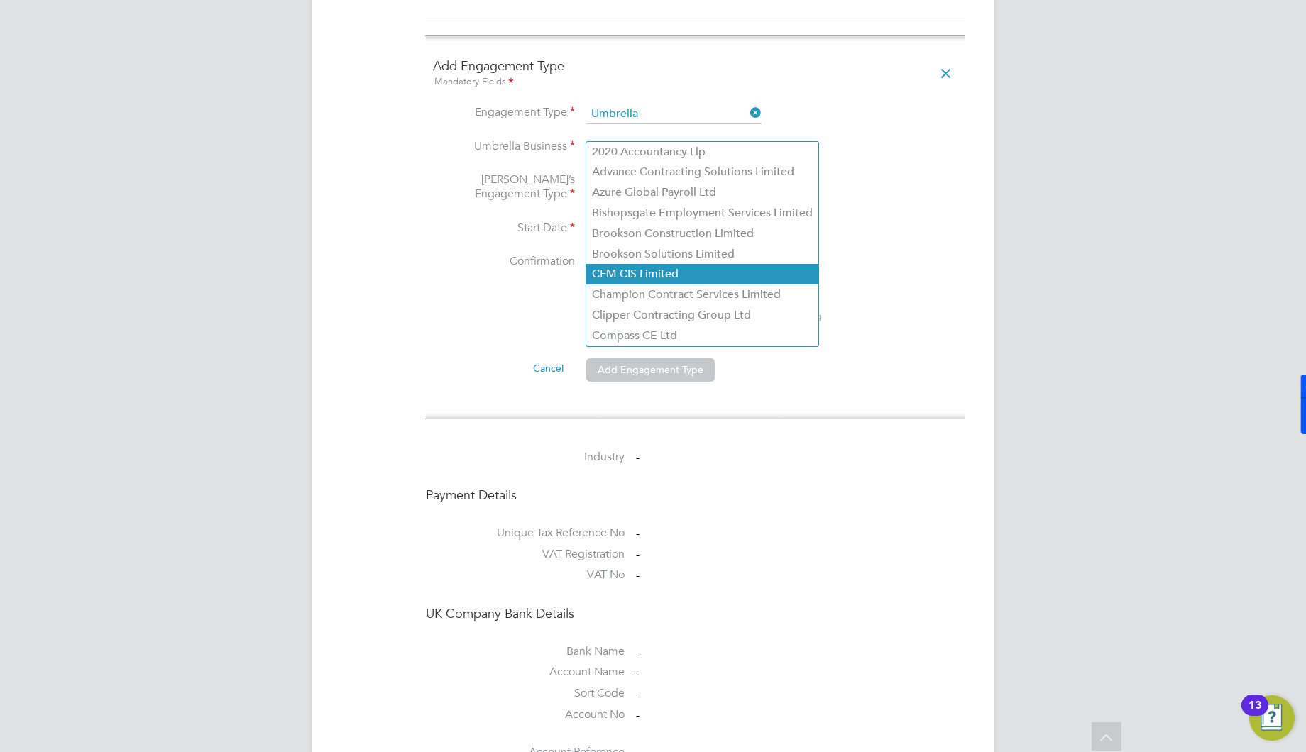
scroll to position [1163, 0]
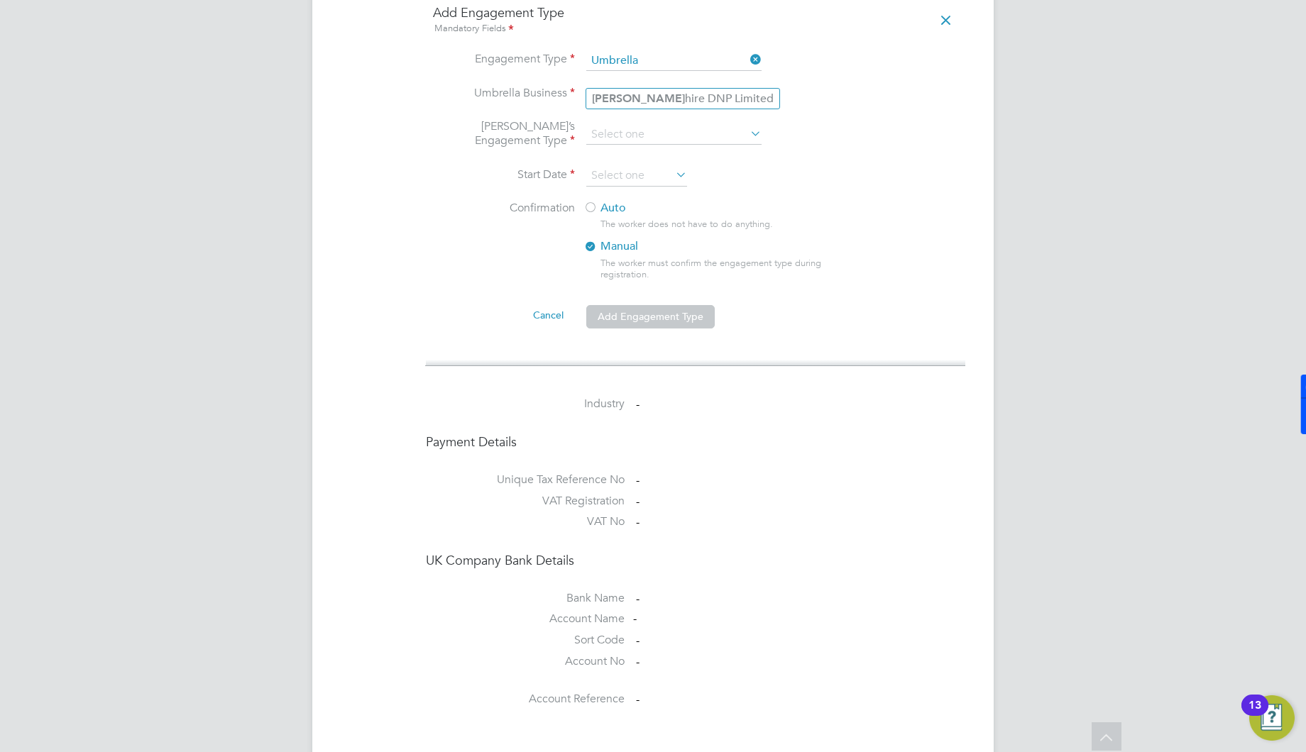
type input "[PERSON_NAME]"
